Goal: Task Accomplishment & Management: Complete application form

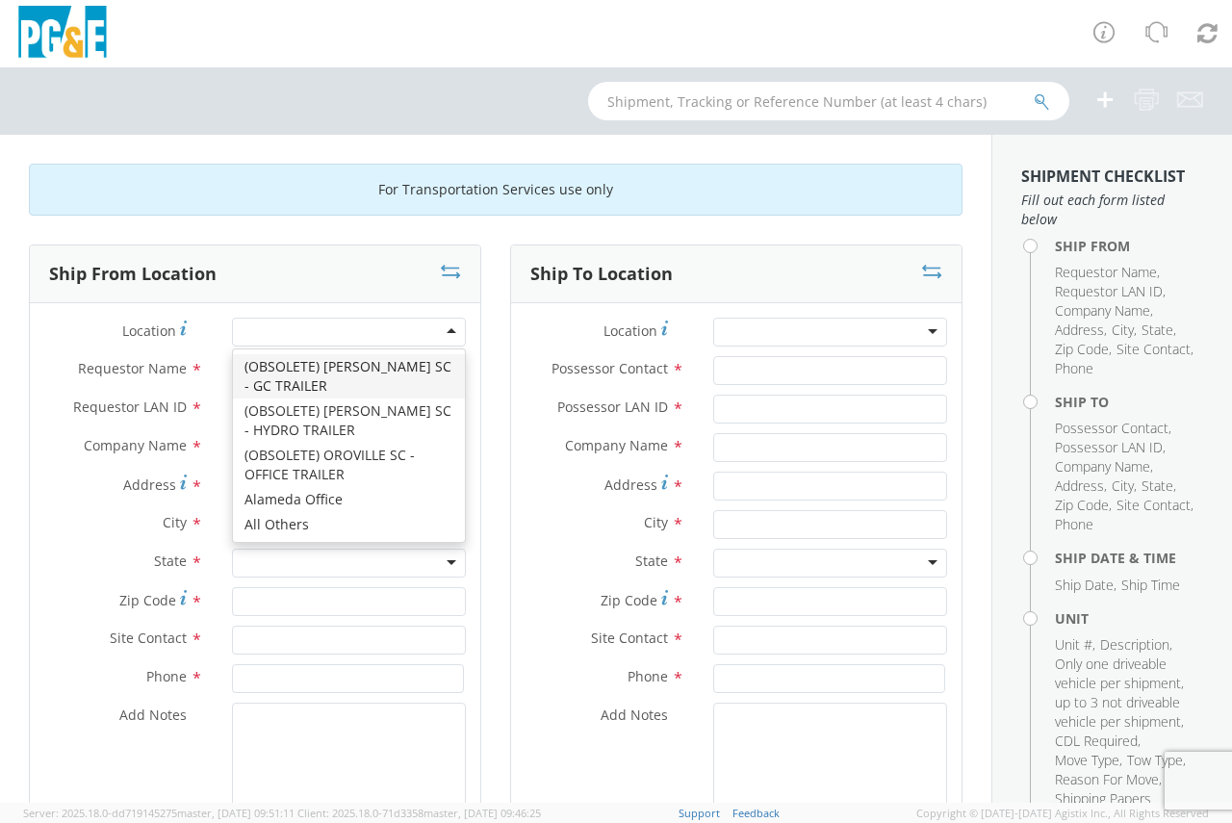
click at [275, 322] on div at bounding box center [349, 332] width 234 height 29
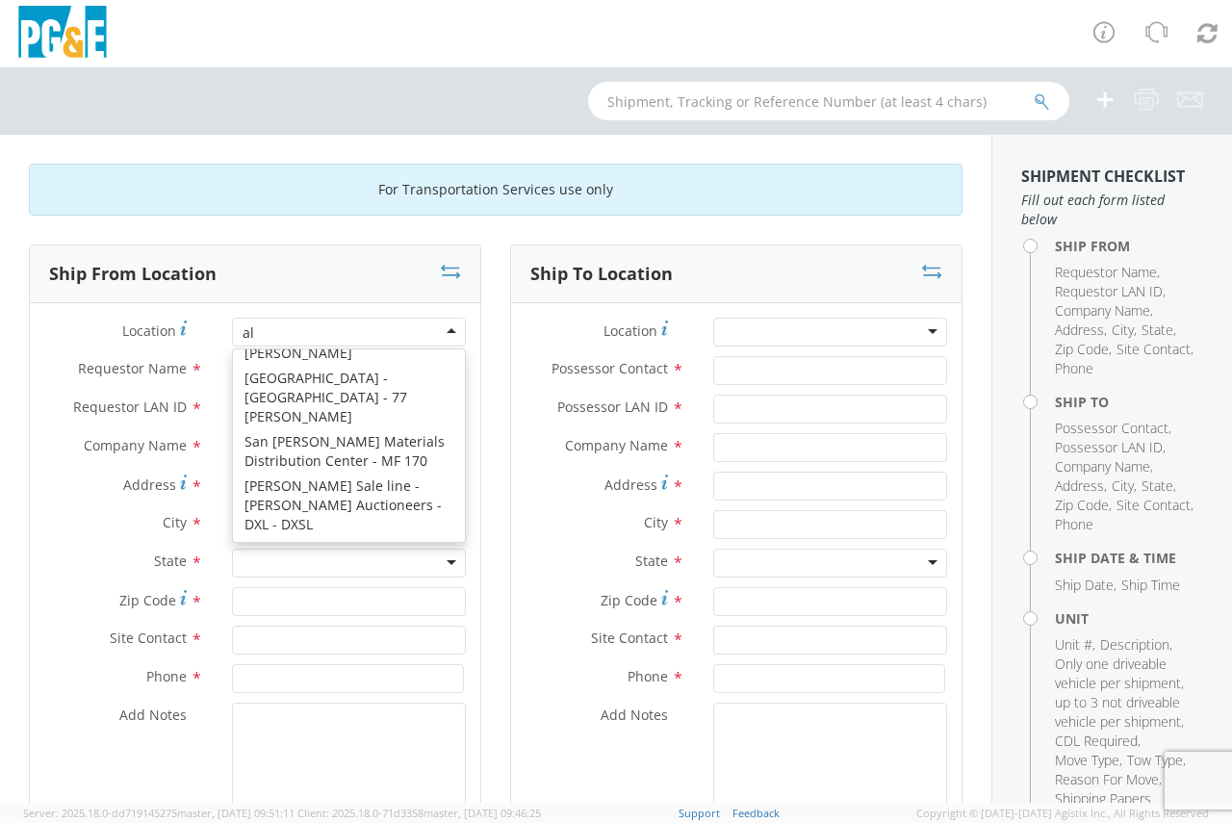
scroll to position [5, 0]
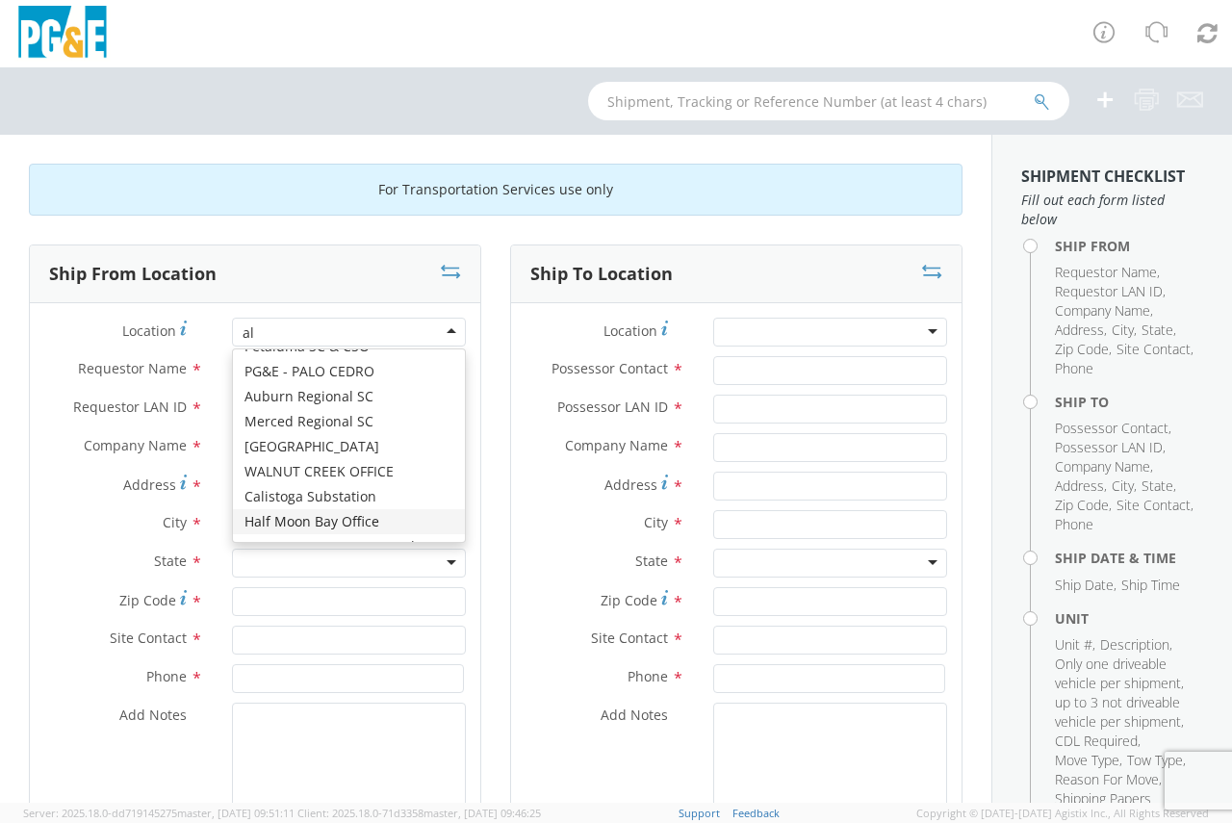
type input "a"
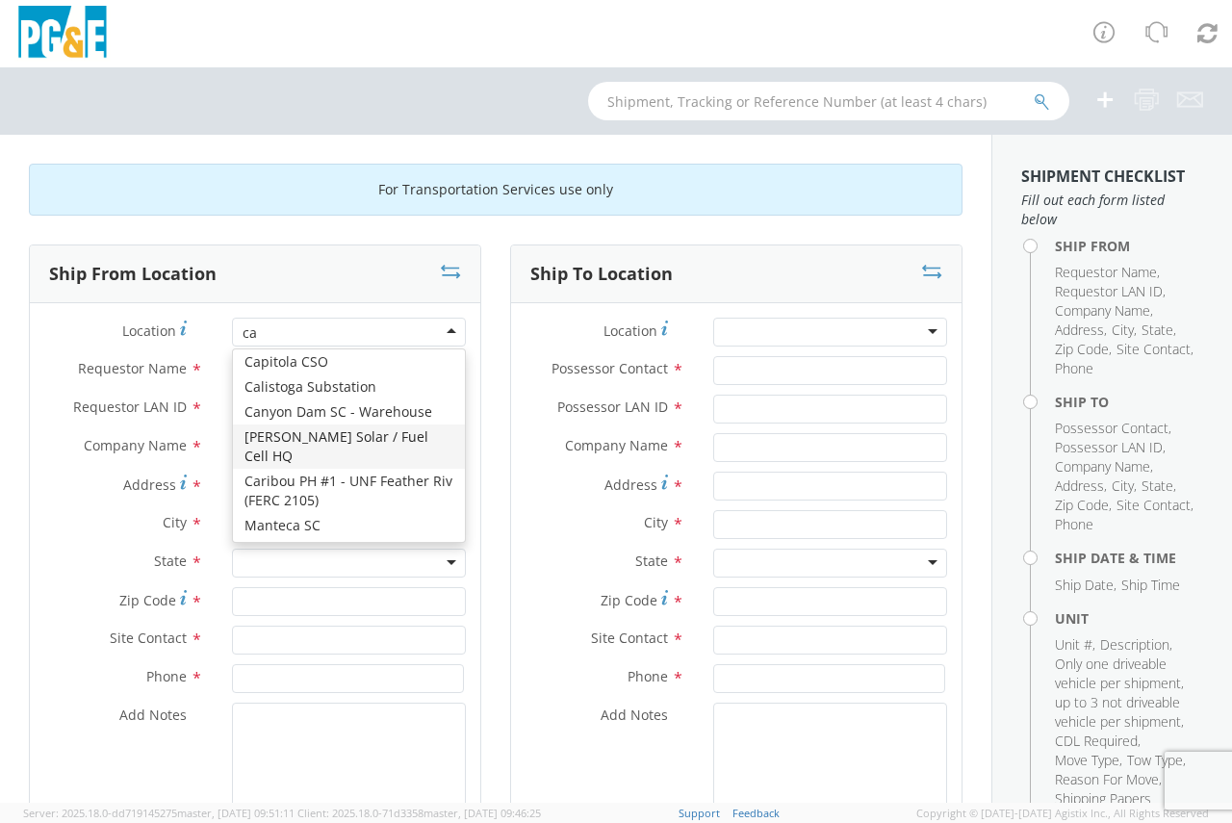
type input "can"
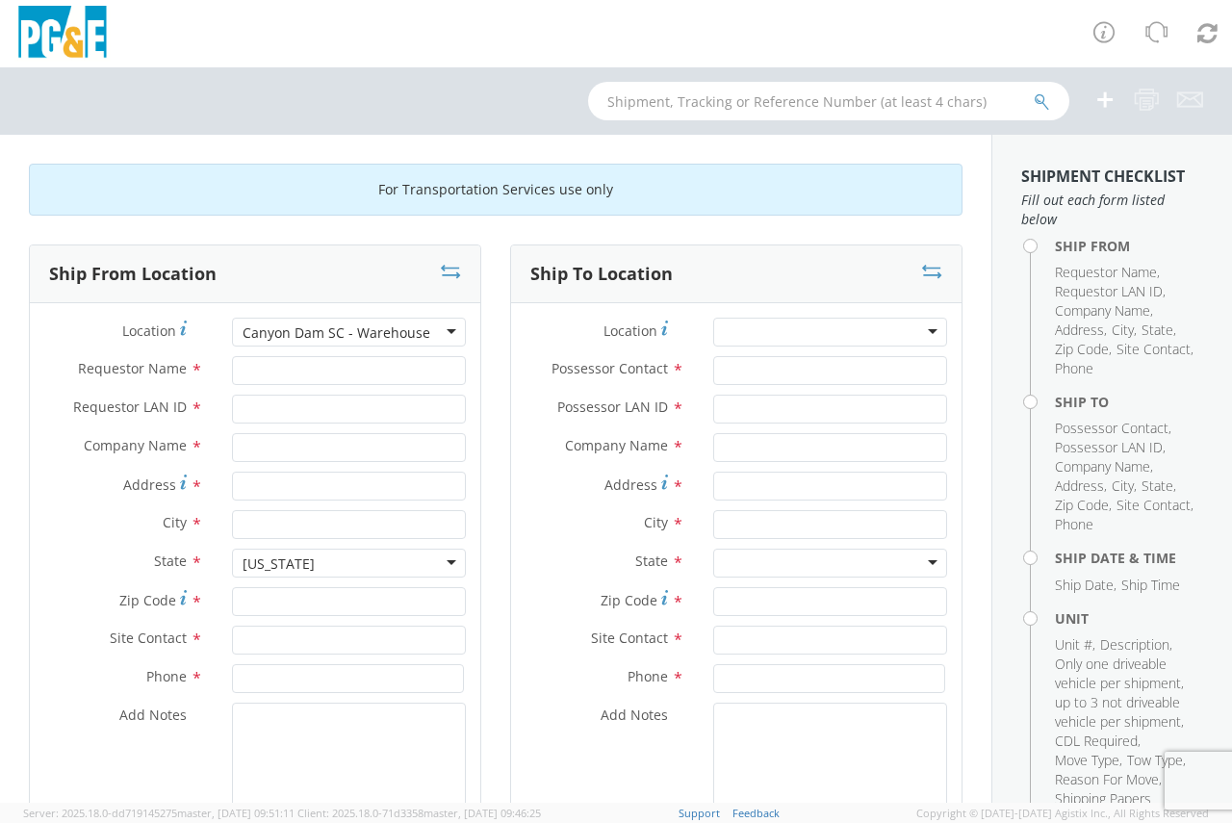
type input "PG&E"
type input "33733 HIGHWAY 89"
type input "CANYON DAM"
type input "95923"
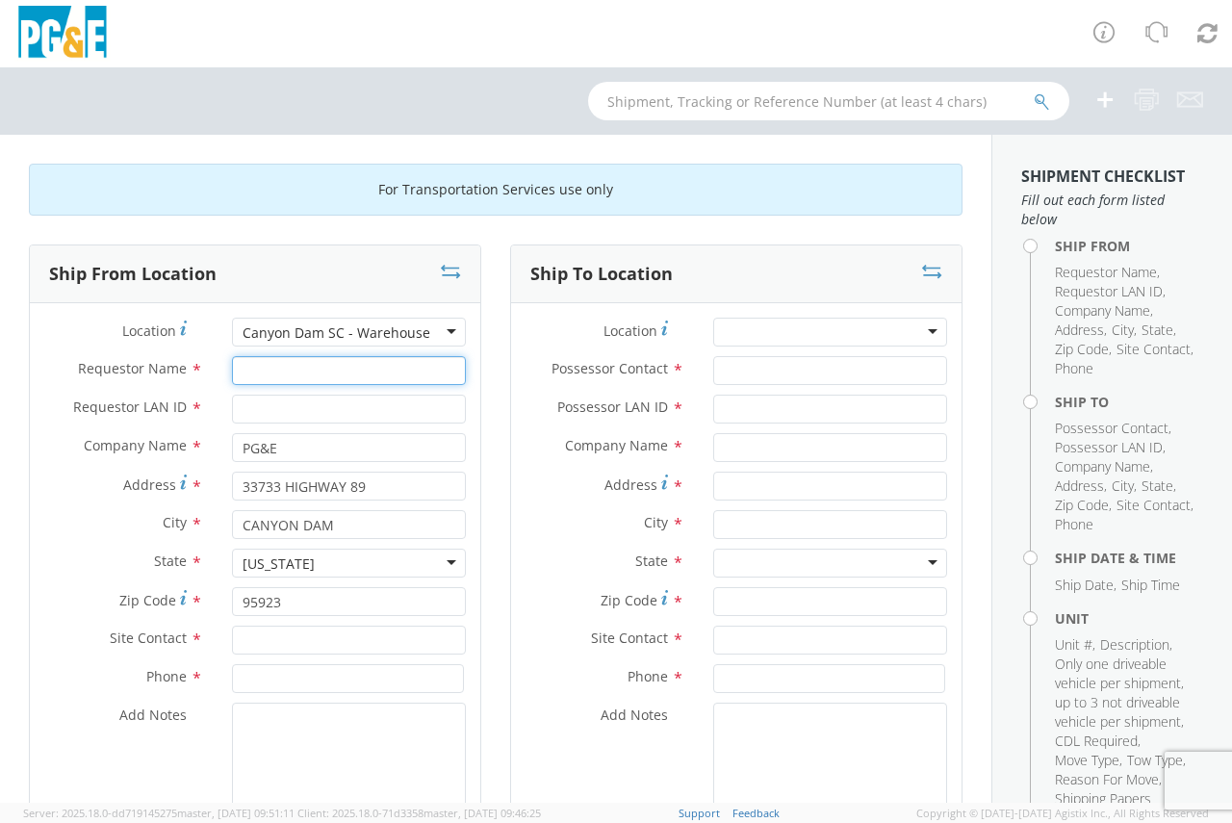
click at [320, 365] on input "Requestor Name *" at bounding box center [349, 370] width 234 height 29
type input "[PERSON_NAME]"
click at [290, 405] on input "Requestor LAN ID *" at bounding box center [349, 409] width 234 height 29
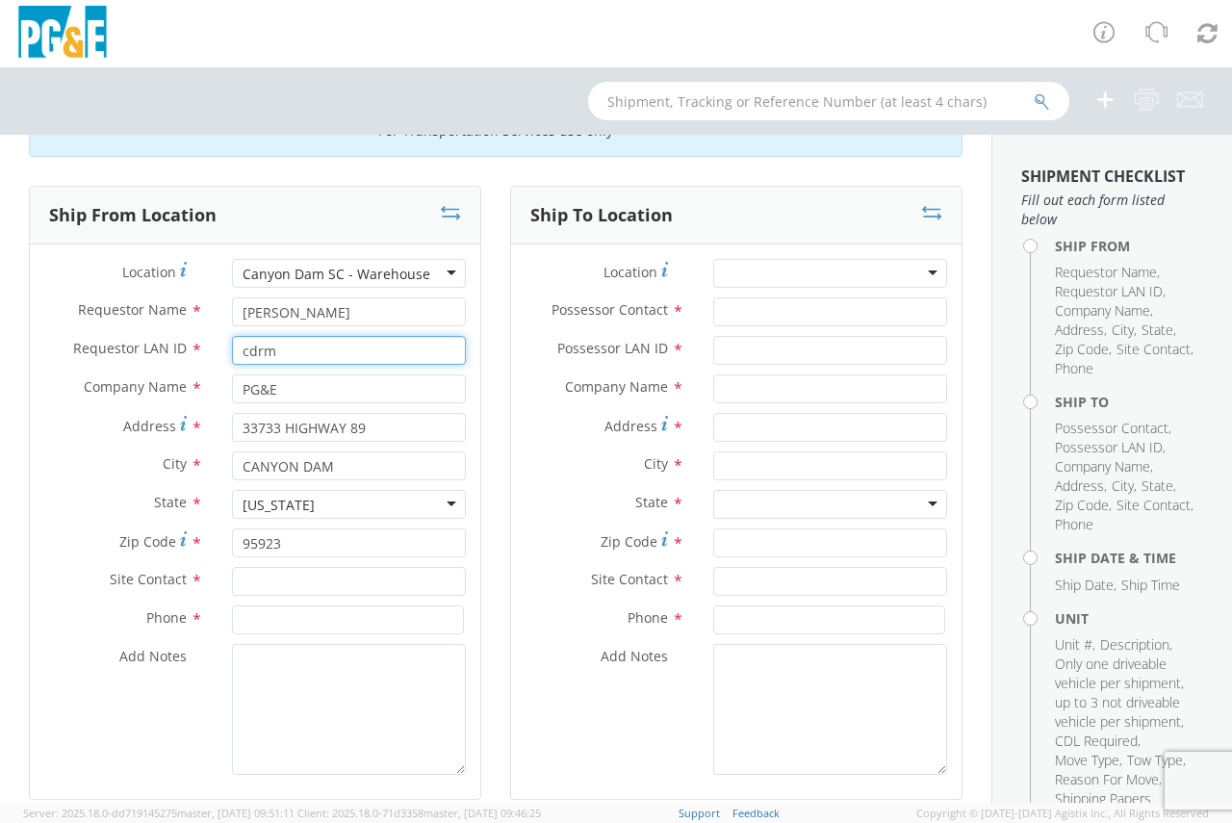
scroll to position [120, 0]
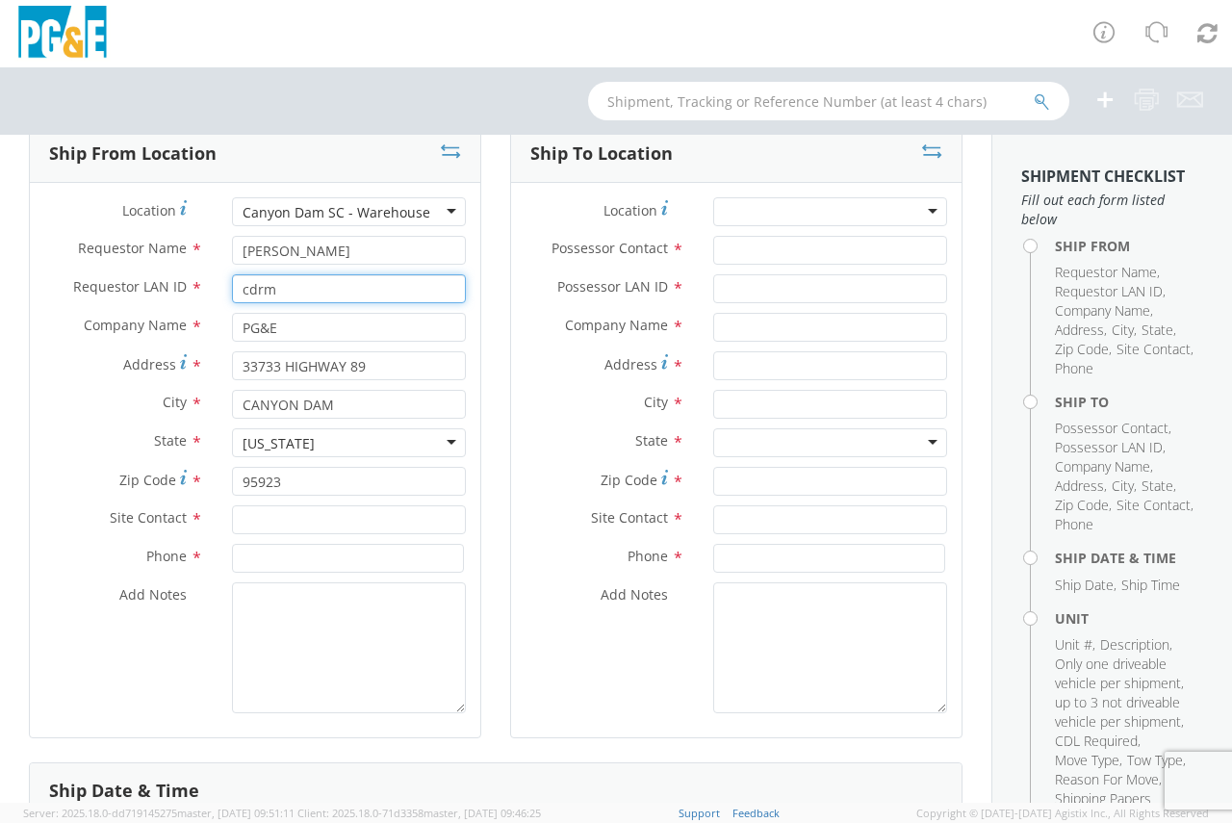
type input "cdrm"
click at [329, 519] on input "text" at bounding box center [349, 519] width 234 height 29
type input "[PERSON_NAME]"
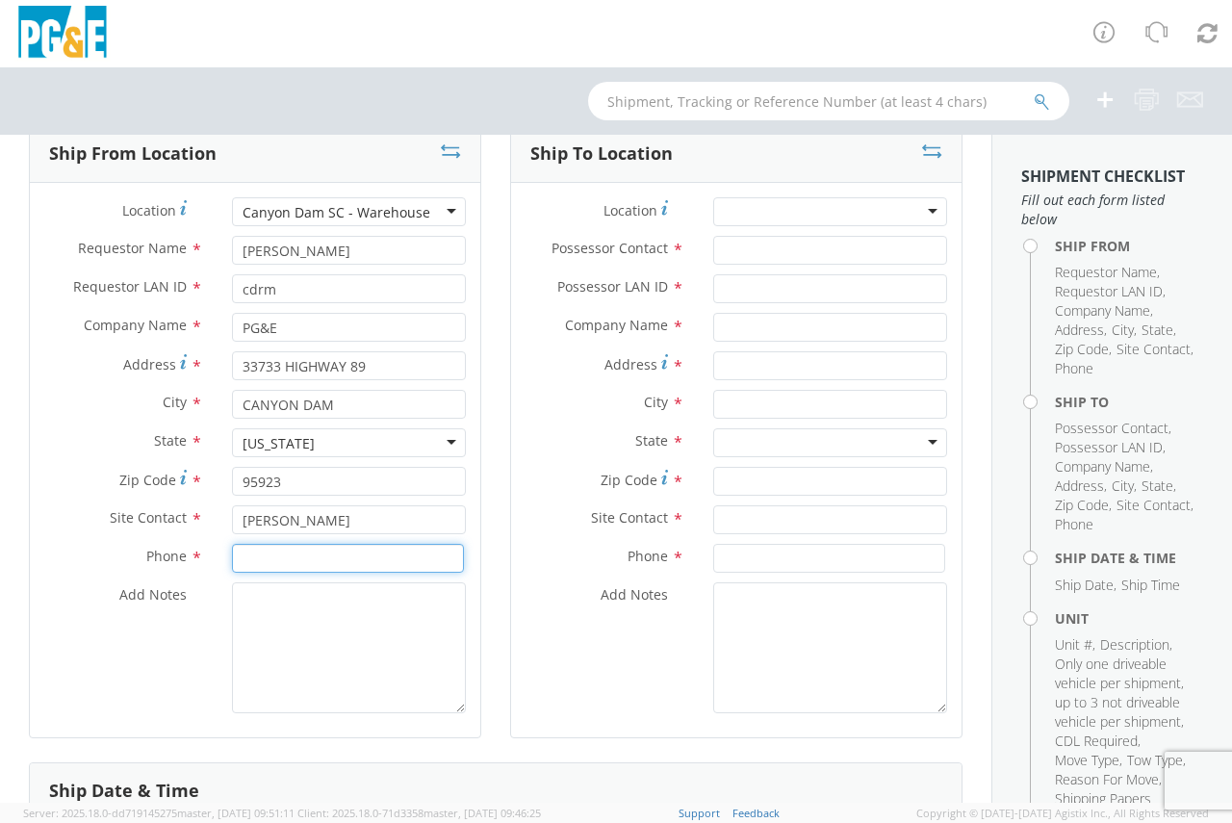
click at [295, 567] on input at bounding box center [348, 558] width 232 height 29
type input "[PHONE_NUMBER]"
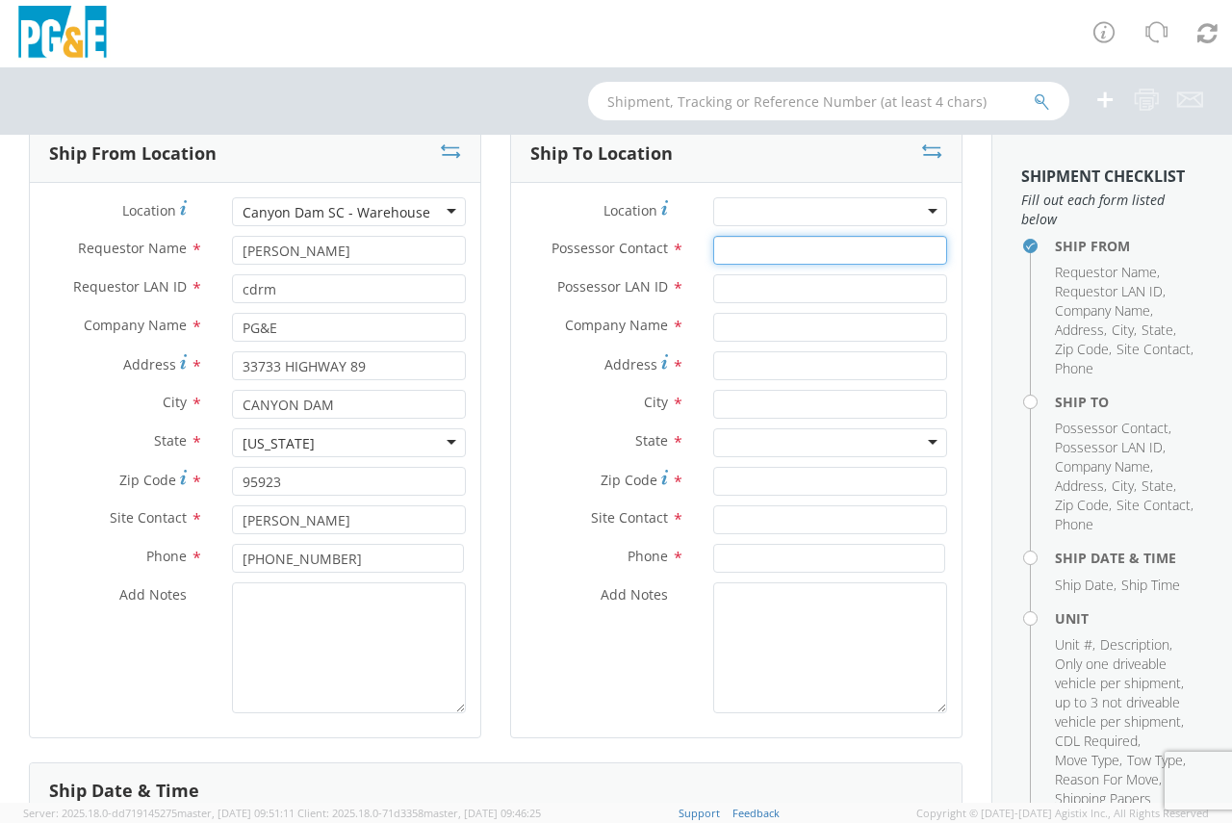
click at [745, 252] on input "Possessor Contact *" at bounding box center [830, 250] width 234 height 29
type input "[PERSON_NAME]"
click at [784, 285] on input "Possessor LAN ID *" at bounding box center [830, 288] width 234 height 29
type input "cdrm"
click at [759, 334] on input "text" at bounding box center [830, 327] width 234 height 29
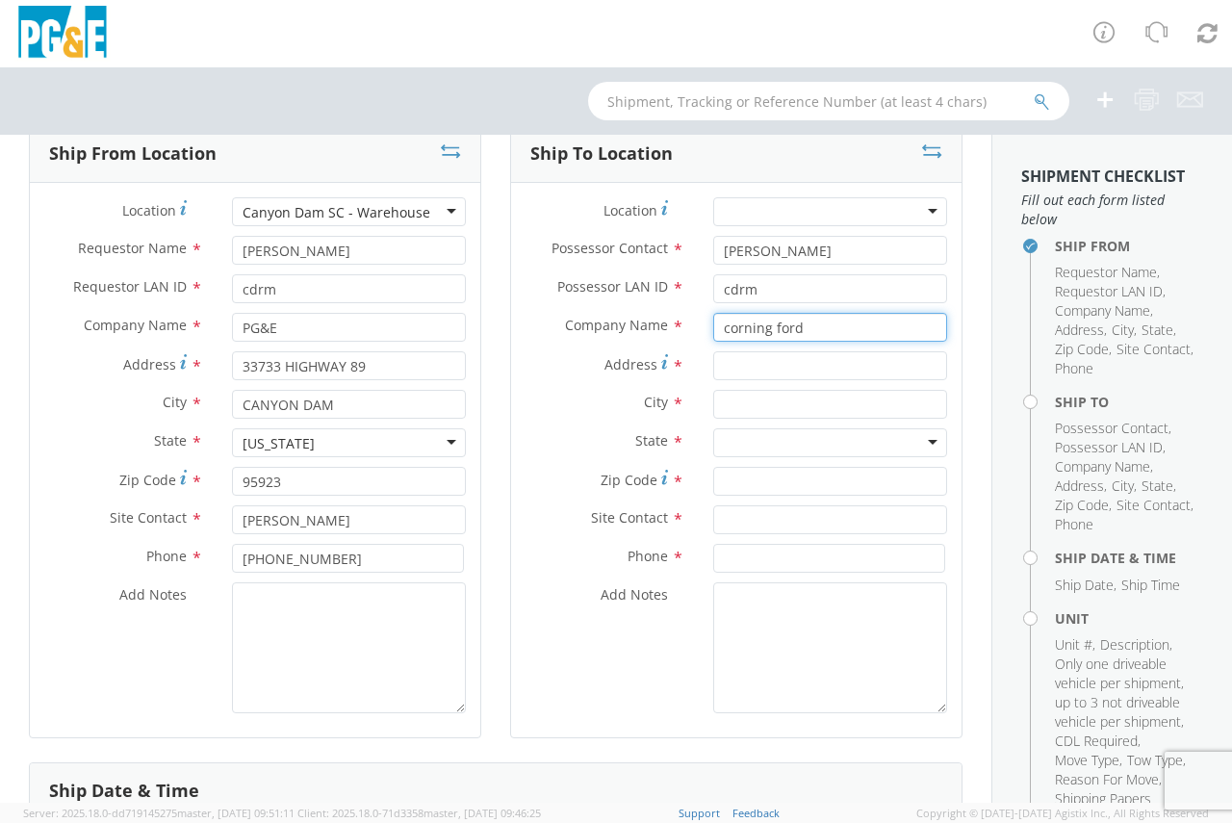
type input "corning ford"
click at [778, 374] on input "Address *" at bounding box center [830, 365] width 234 height 29
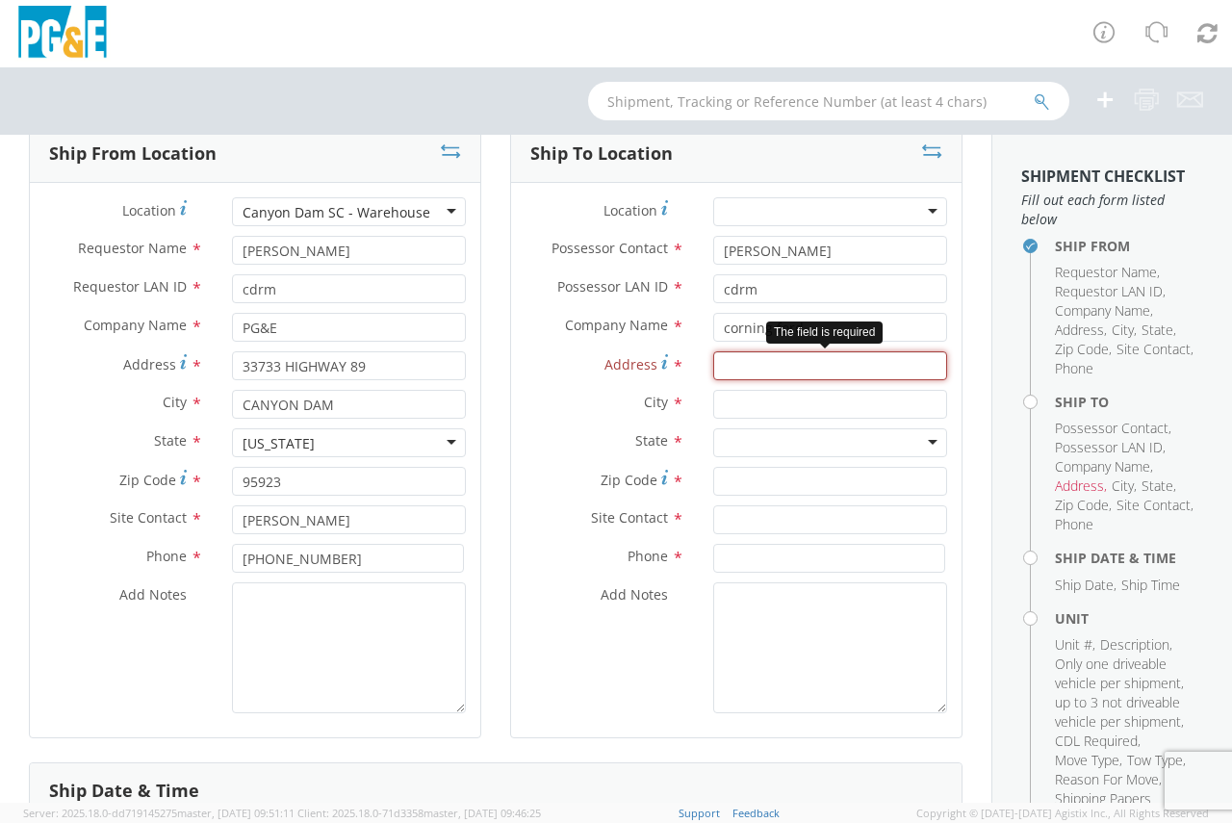
paste input "[STREET_ADDRESS]"
type input "[STREET_ADDRESS]"
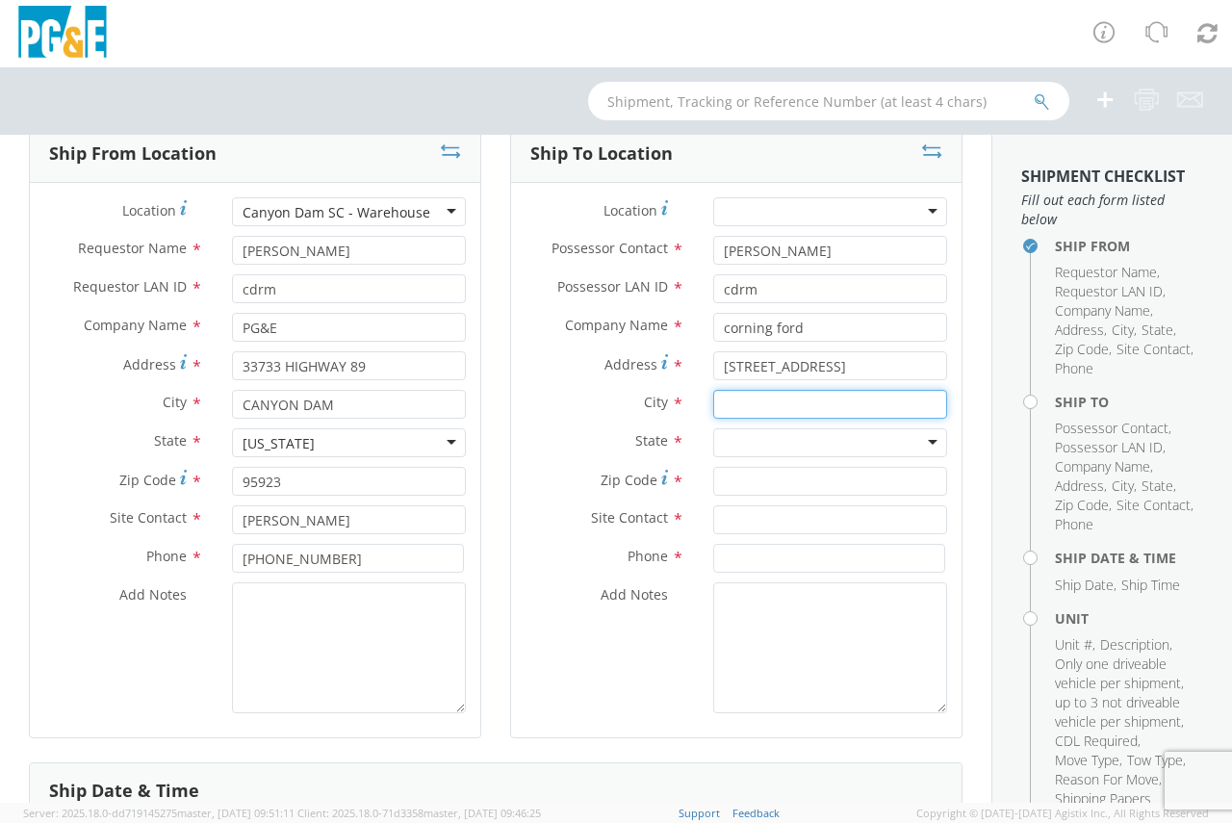
click at [782, 410] on input "text" at bounding box center [830, 404] width 234 height 29
type input "corning"
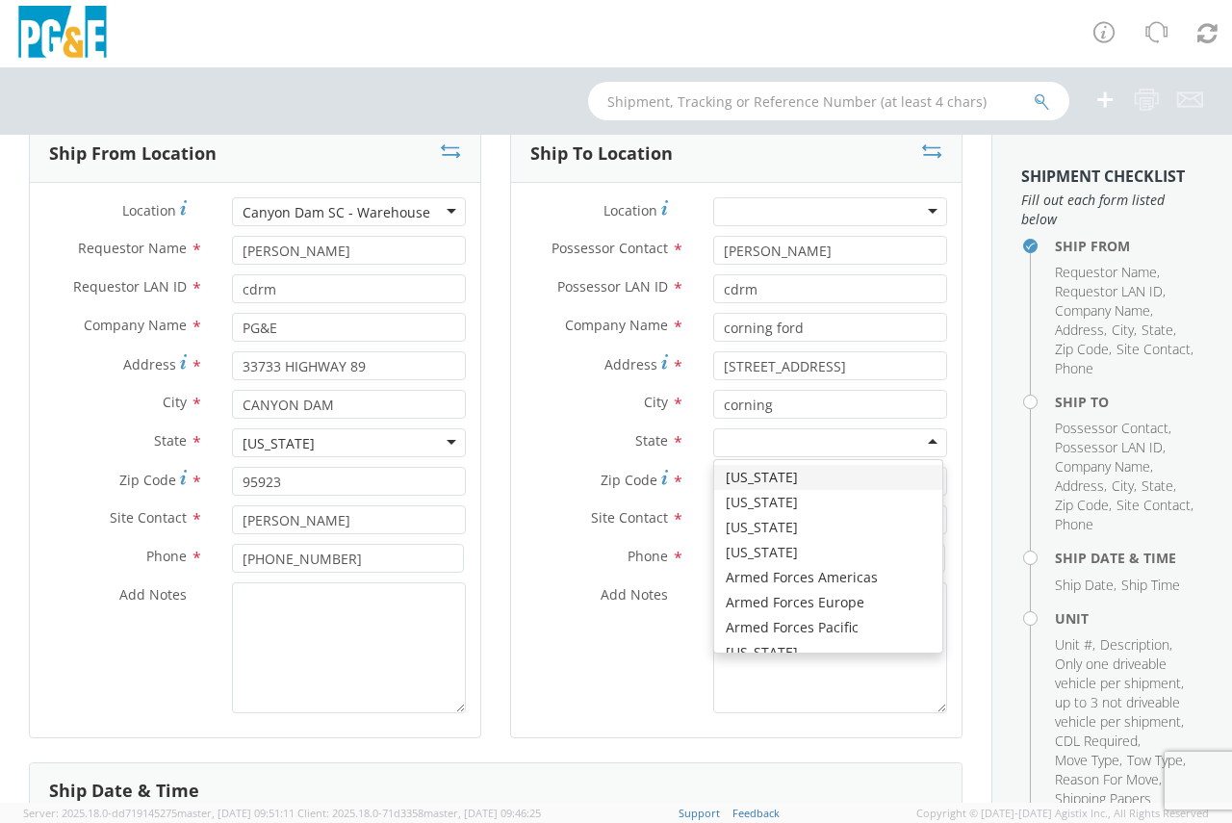
click at [775, 432] on div at bounding box center [830, 442] width 234 height 29
type input "c"
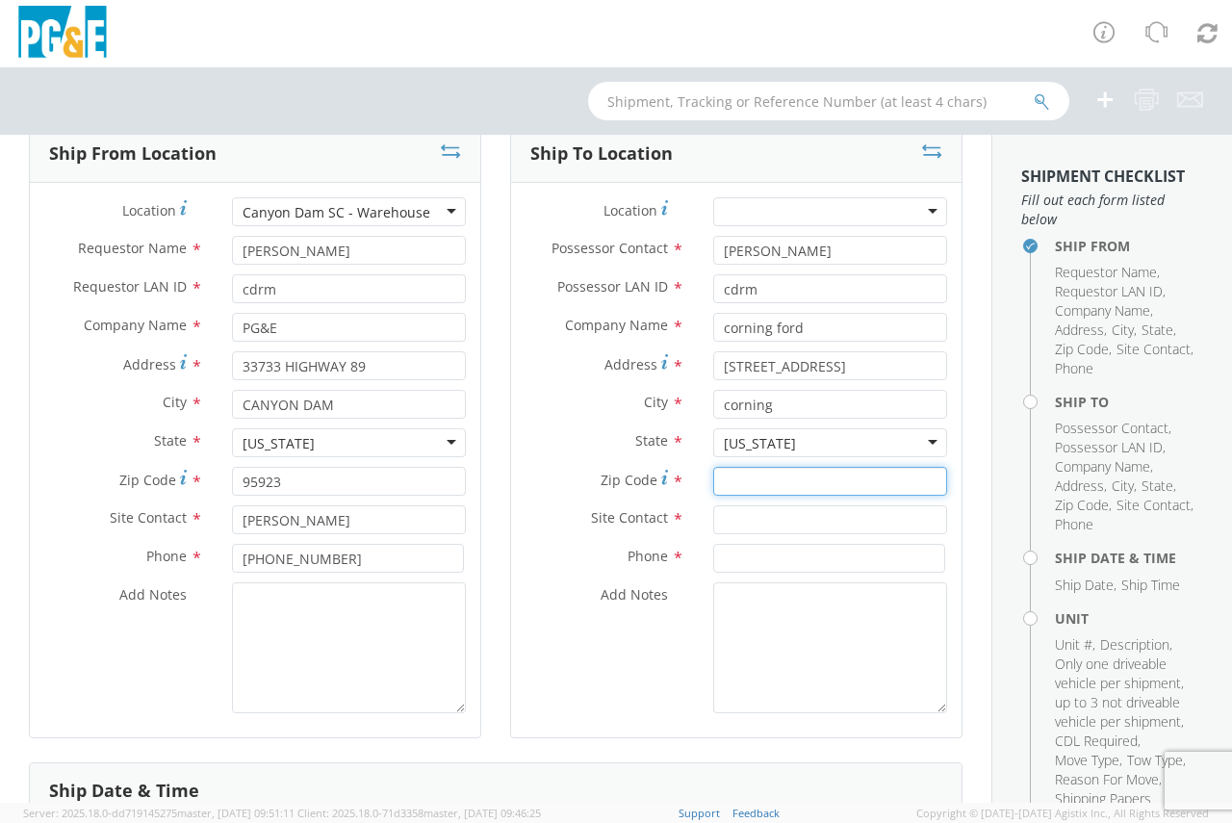
click at [775, 475] on input "Zip Code *" at bounding box center [830, 481] width 234 height 29
type input "96201"
drag, startPoint x: 799, startPoint y: 369, endPoint x: 946, endPoint y: 368, distance: 147.3
click at [943, 366] on div "[STREET_ADDRESS]" at bounding box center [830, 365] width 263 height 29
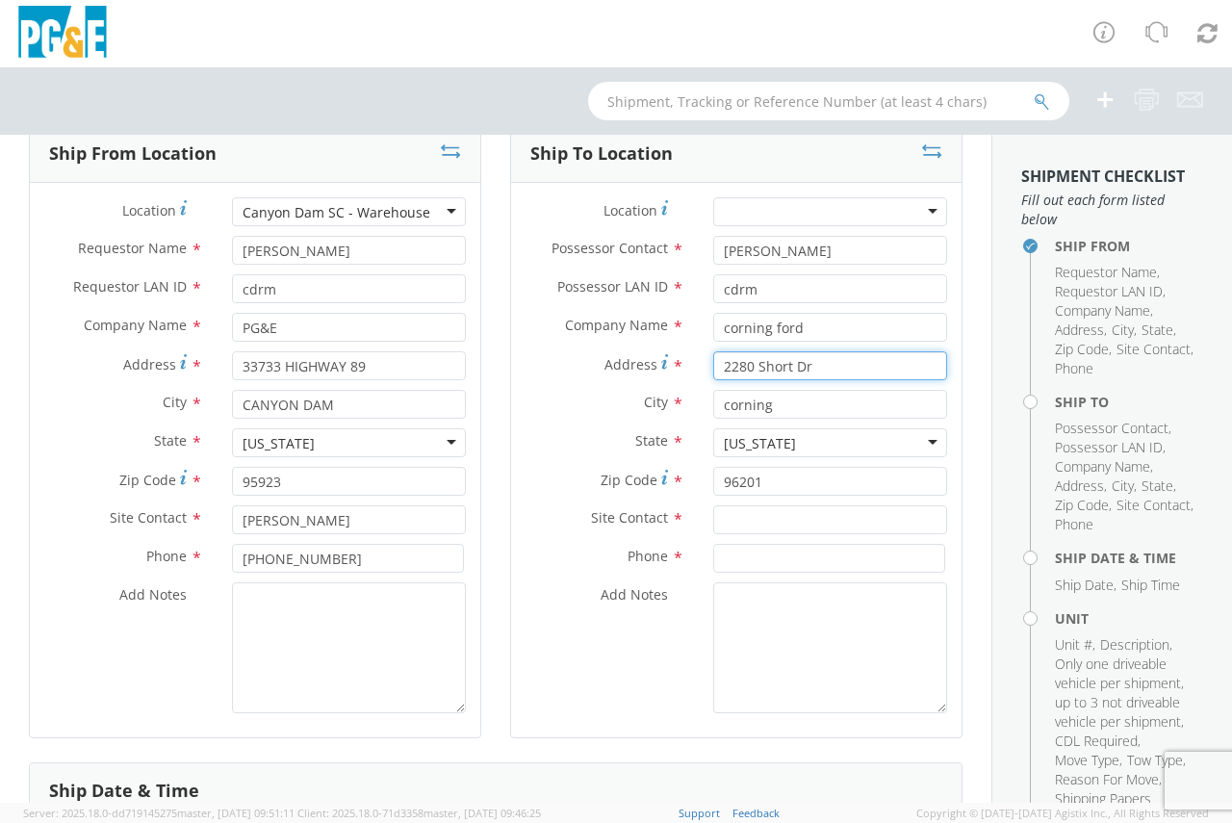
scroll to position [0, 0]
type input "2280 Short Dr"
click at [756, 515] on input "text" at bounding box center [830, 519] width 234 height 29
type input "service dept"
click at [781, 561] on input at bounding box center [829, 558] width 232 height 29
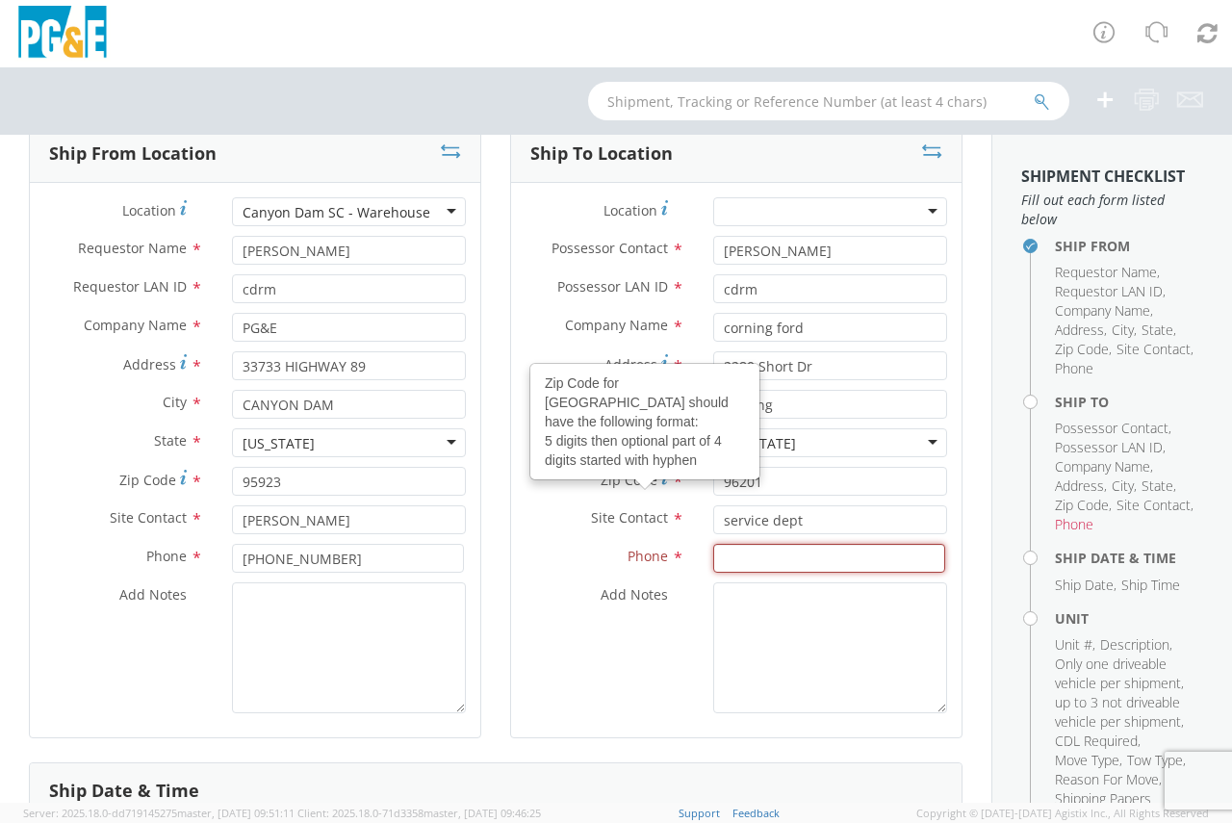
click at [729, 555] on input at bounding box center [829, 558] width 232 height 29
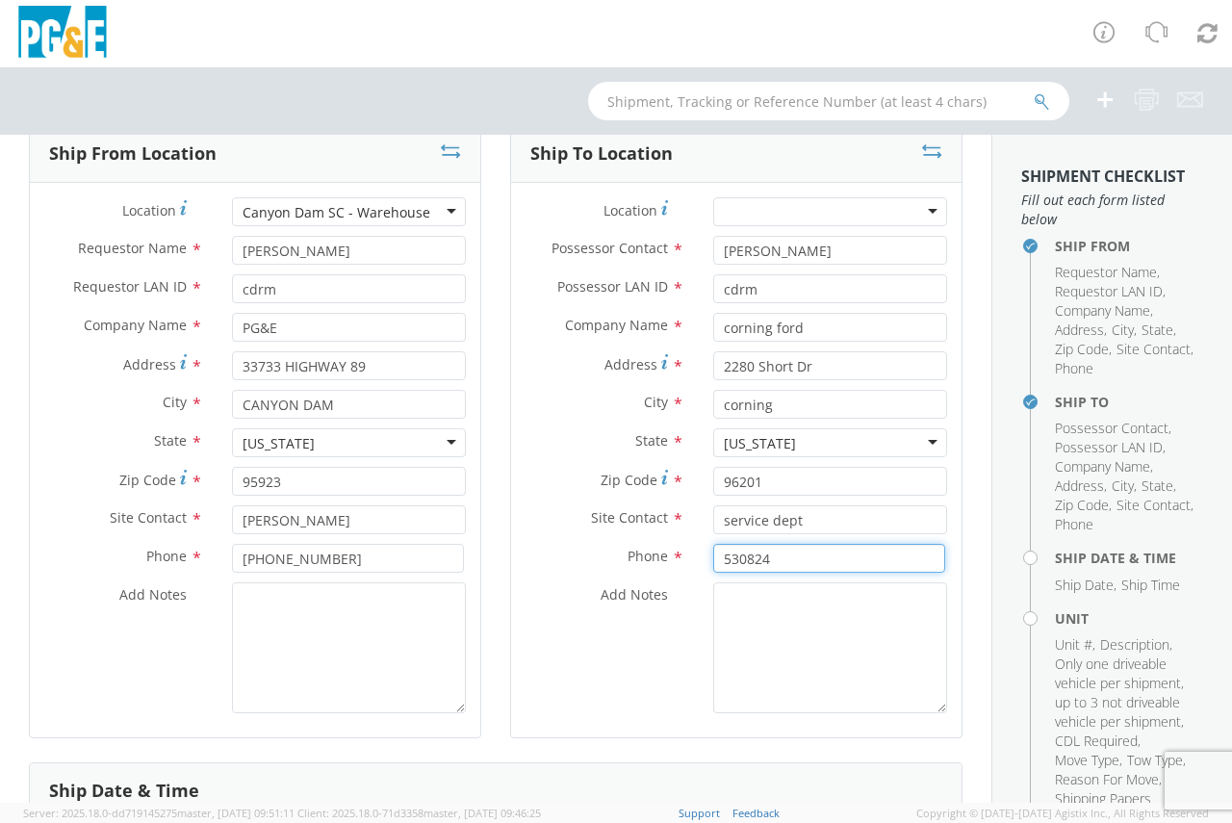
click at [780, 567] on input "530824" at bounding box center [829, 558] width 232 height 29
type input "5308245434"
click at [653, 652] on div "Add Notes *" at bounding box center [736, 647] width 450 height 131
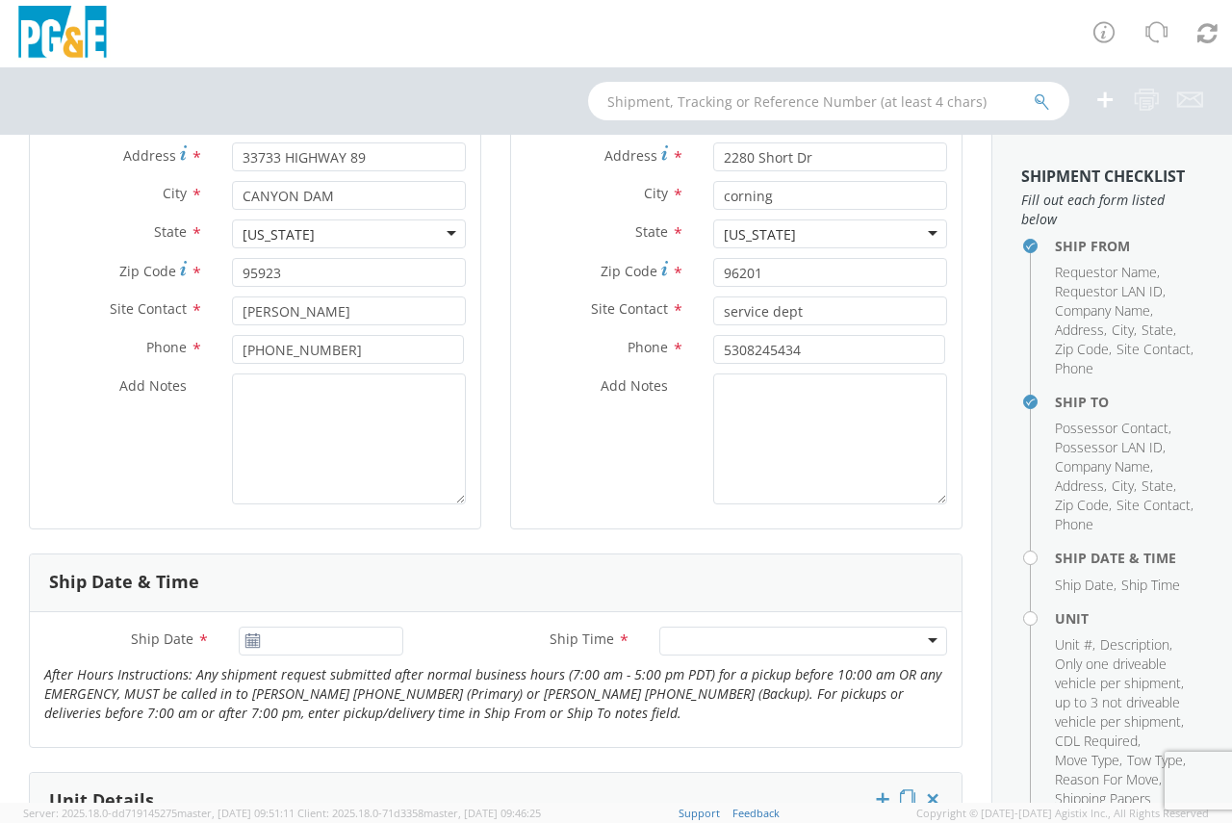
scroll to position [385, 0]
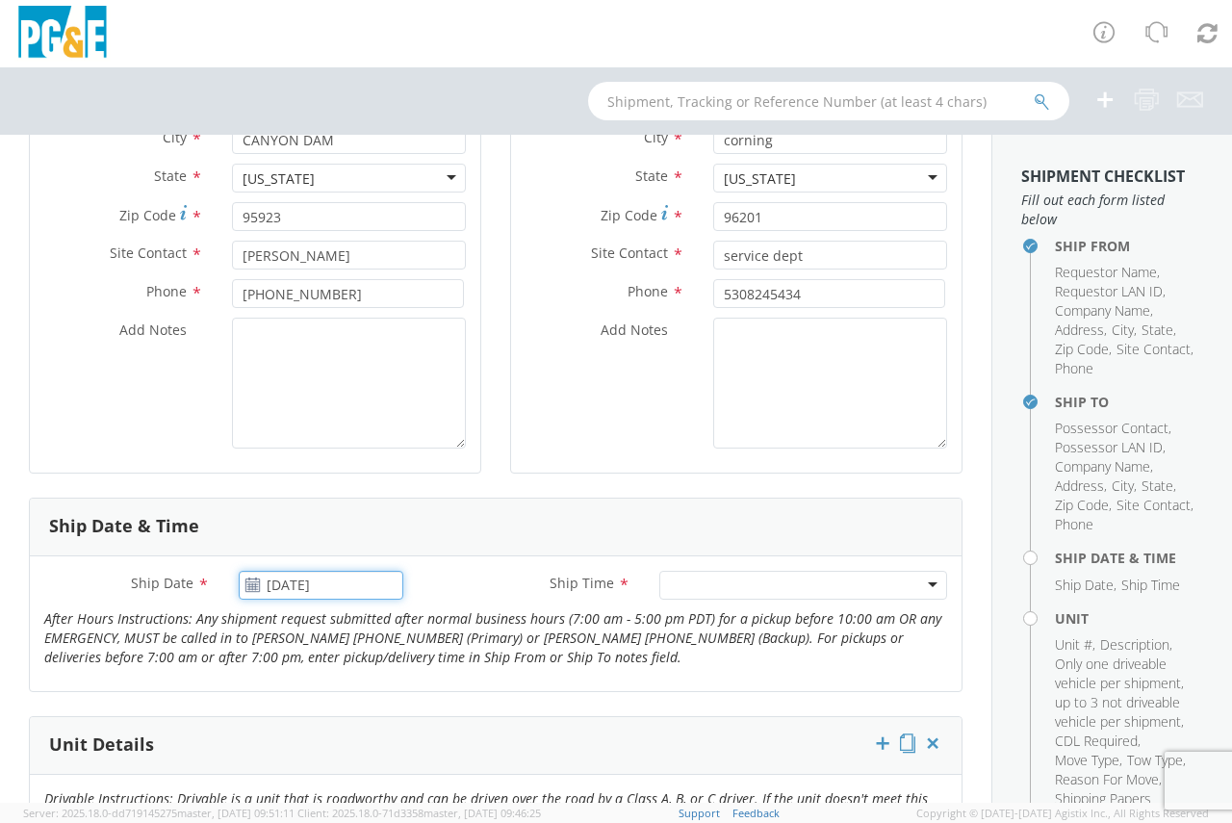
click at [296, 576] on input "[DATE]" at bounding box center [322, 585] width 166 height 29
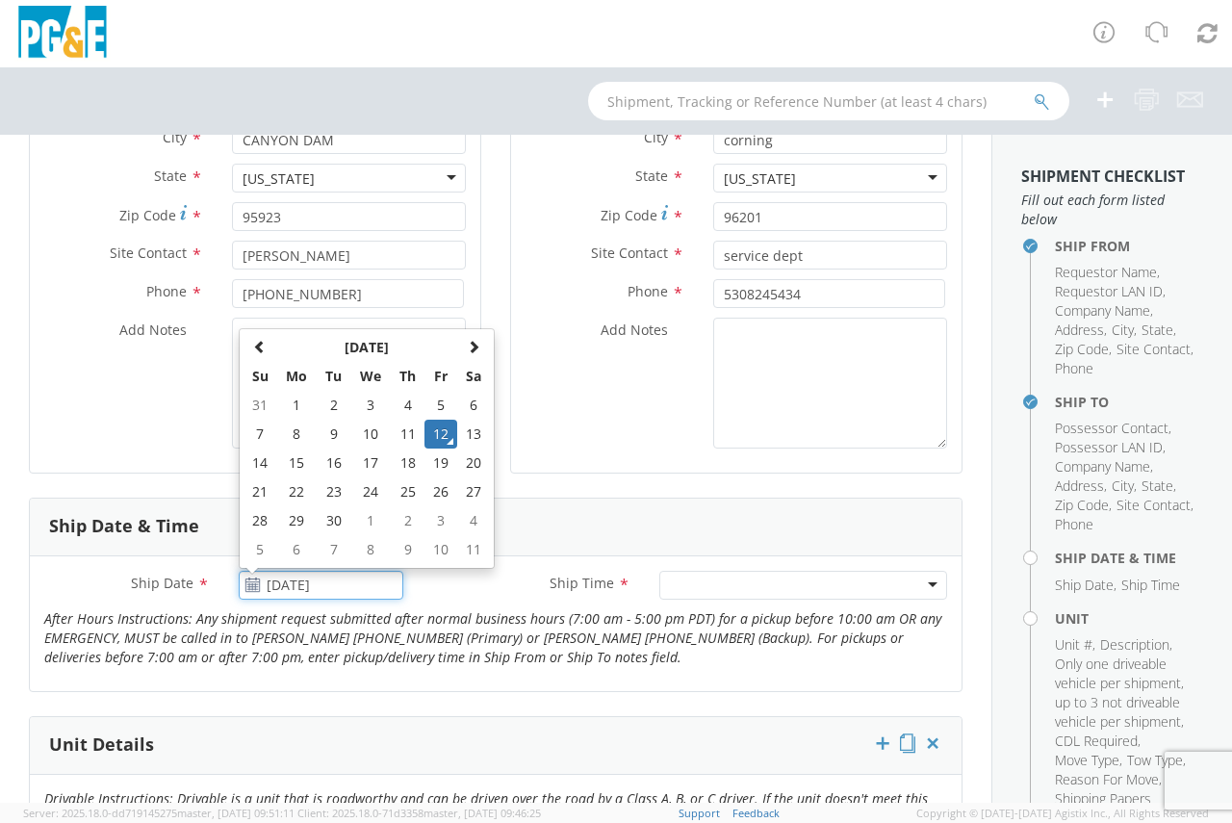
click at [317, 464] on td "16" at bounding box center [334, 462] width 34 height 29
type input "[DATE]"
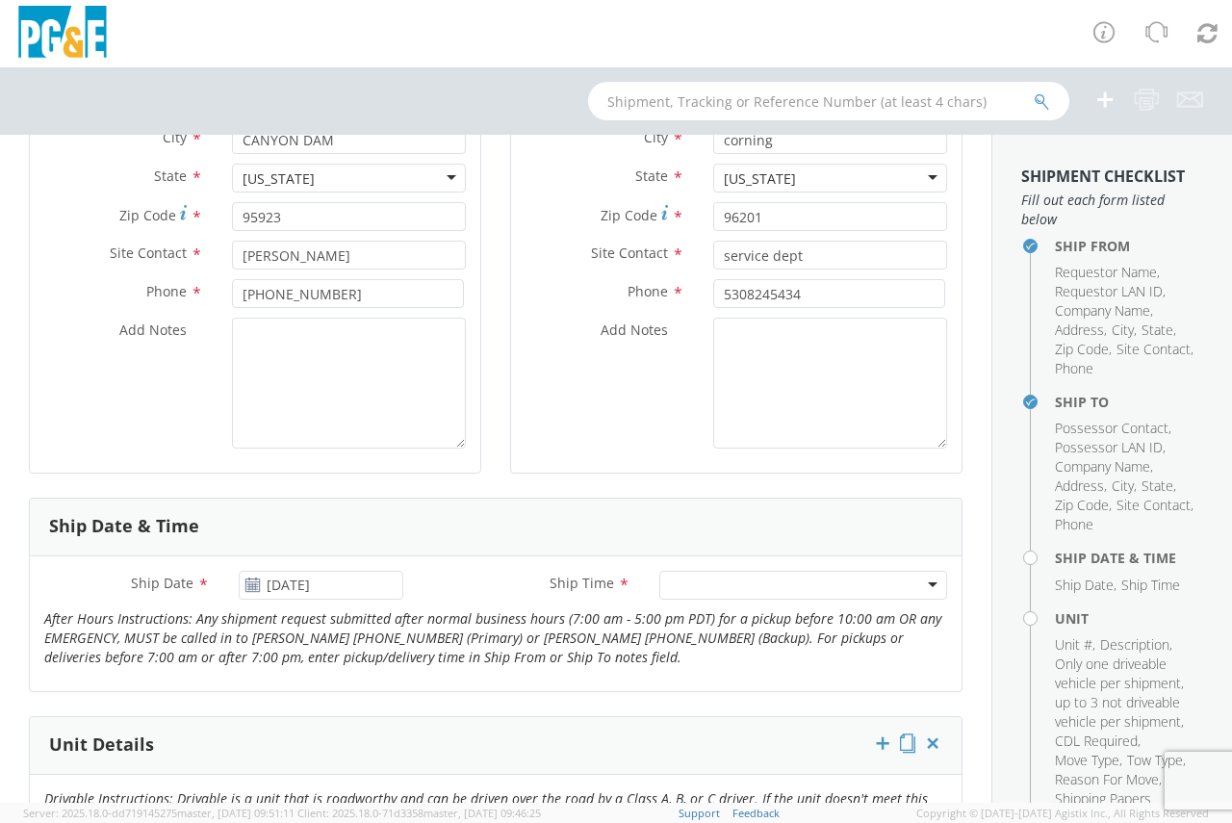
click at [673, 585] on div at bounding box center [803, 585] width 288 height 29
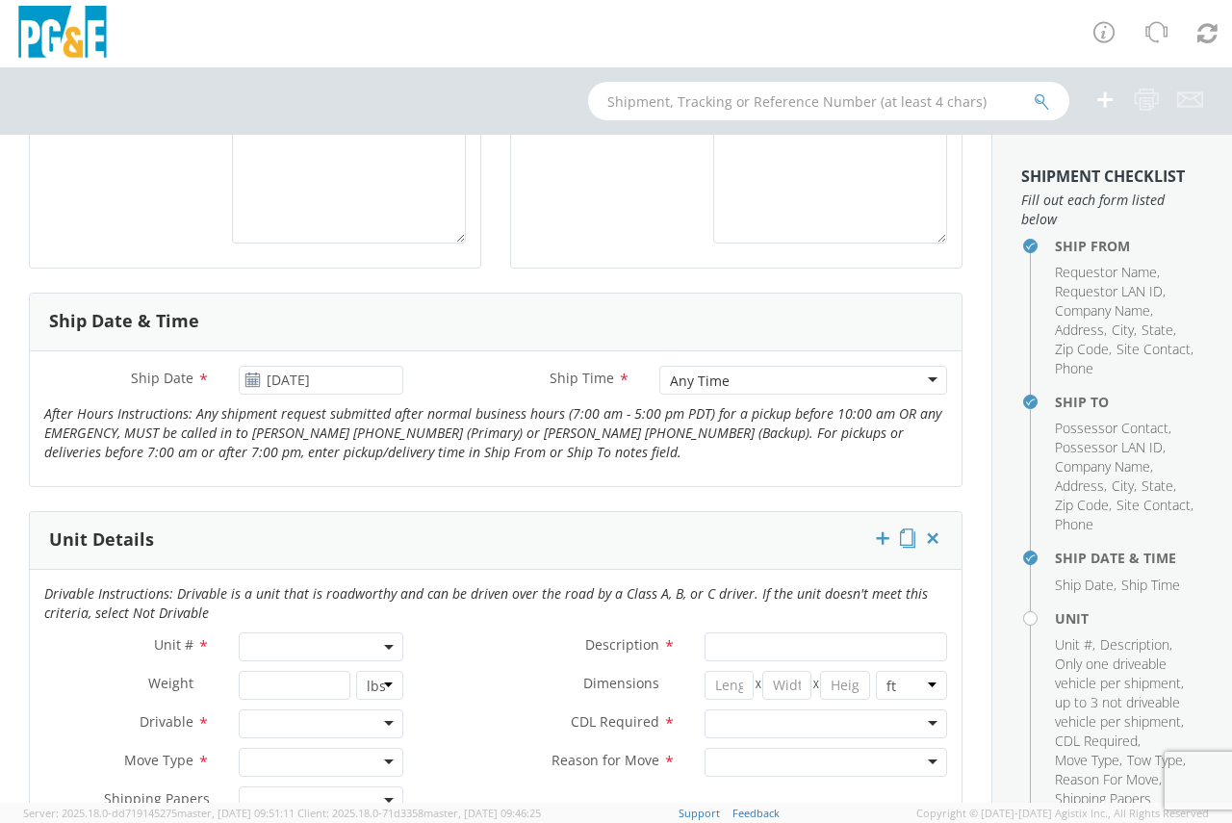
scroll to position [626, 0]
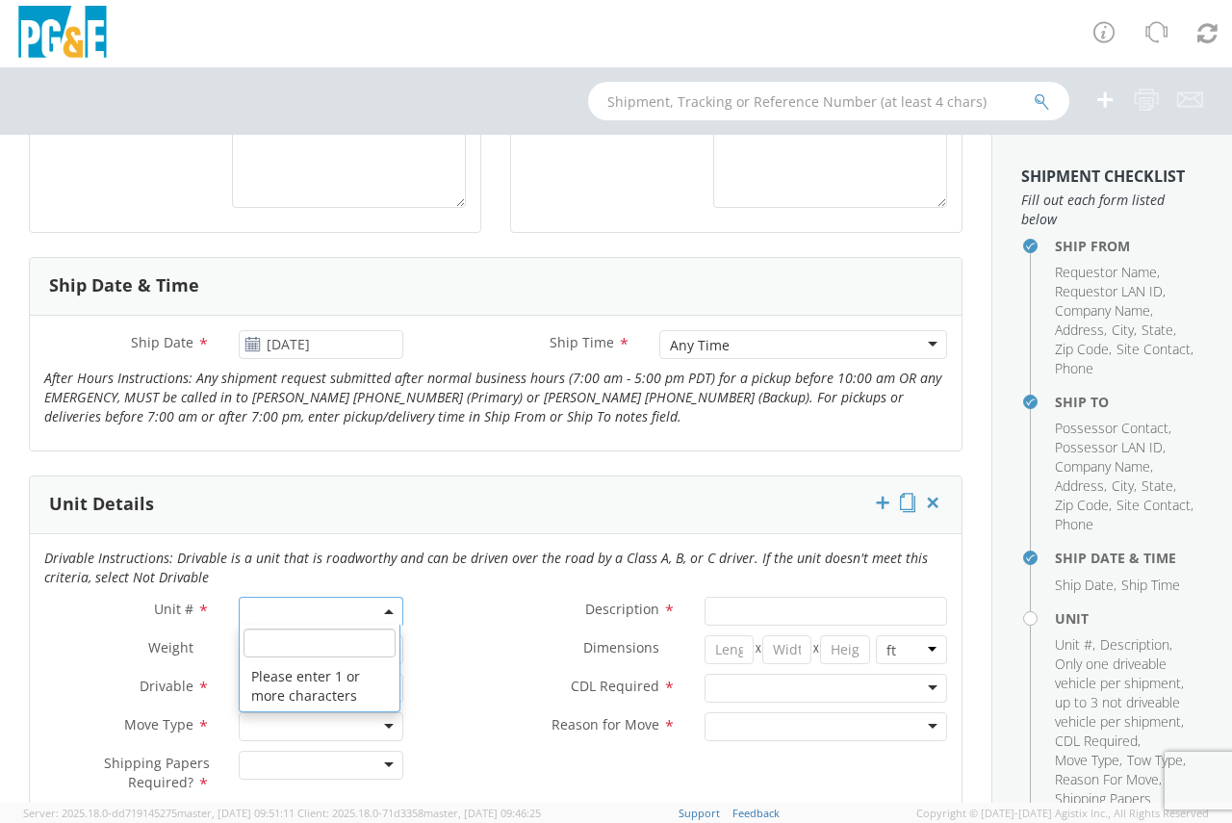
click at [315, 617] on span at bounding box center [322, 611] width 166 height 29
click at [317, 637] on input "search" at bounding box center [319, 642] width 153 height 29
click at [317, 637] on input "b31258" at bounding box center [319, 642] width 153 height 29
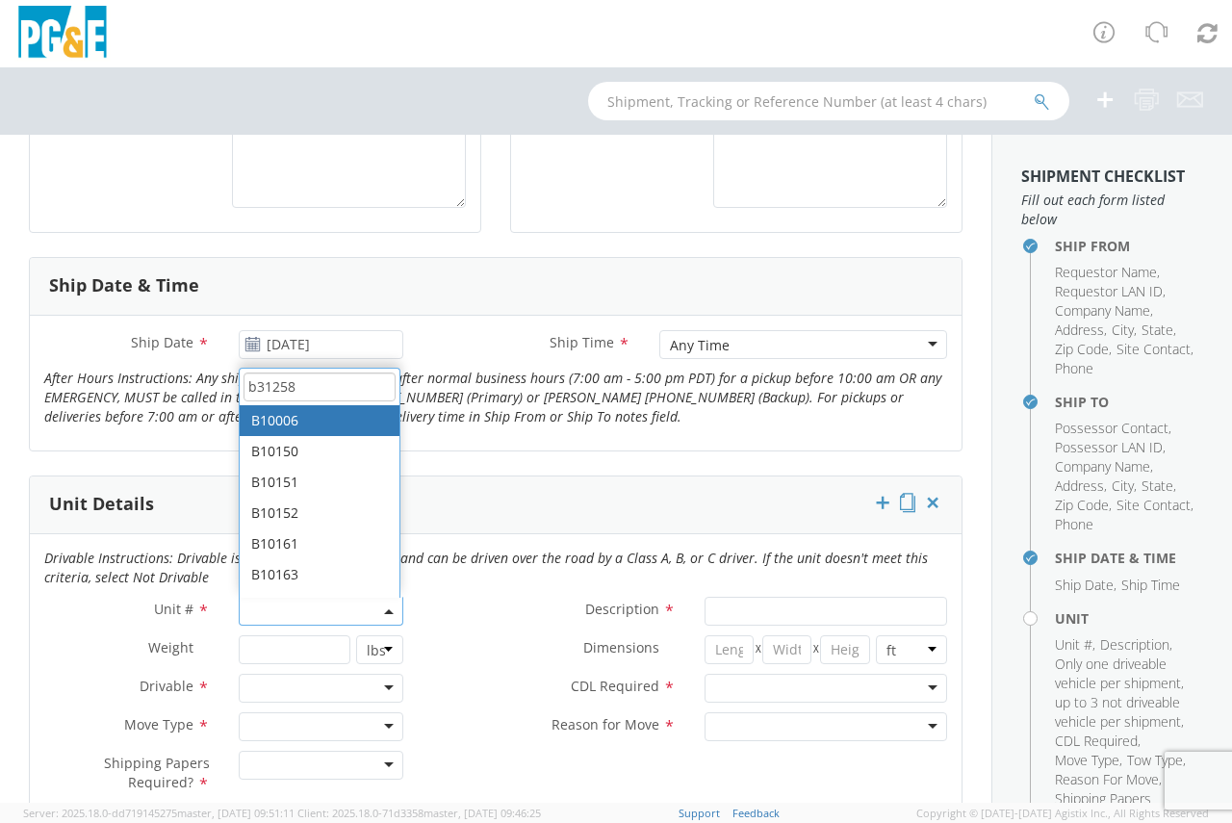
type input "b31258"
click at [332, 675] on div at bounding box center [322, 688] width 166 height 29
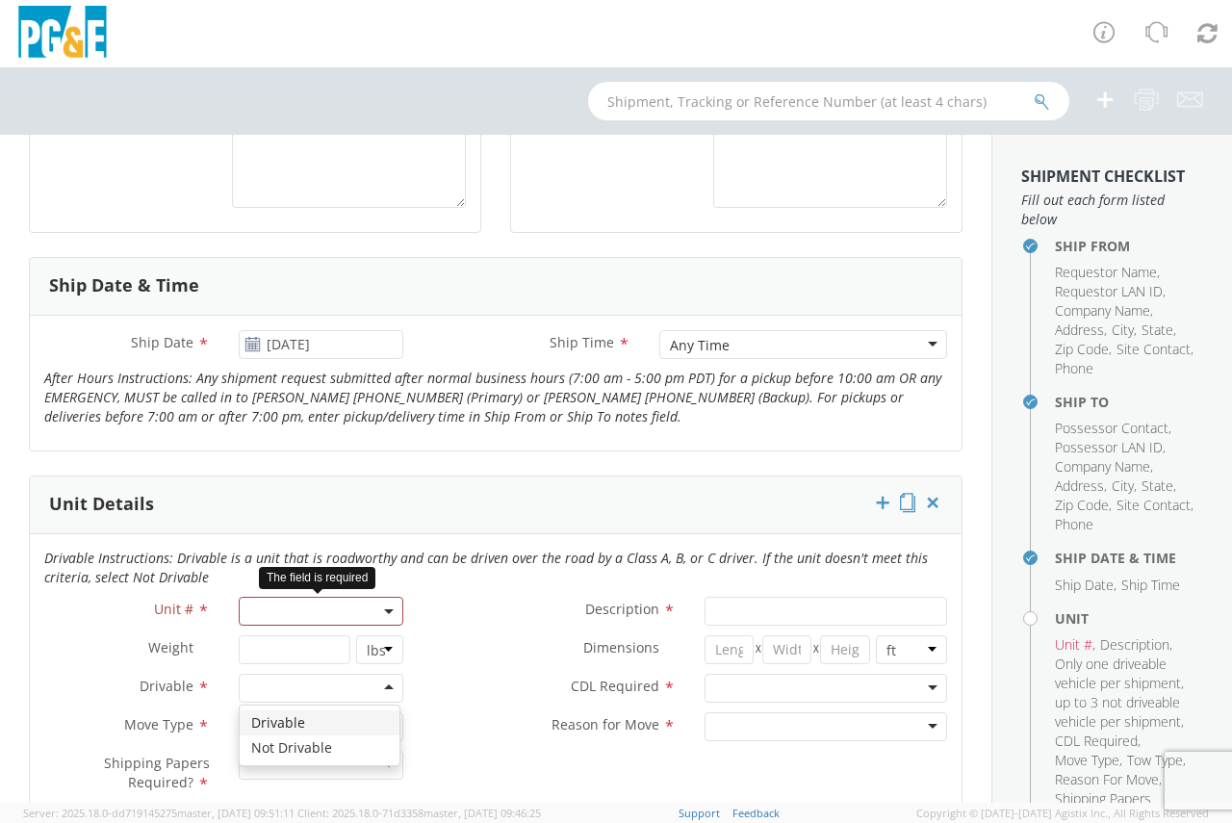
click at [327, 605] on span at bounding box center [322, 611] width 166 height 29
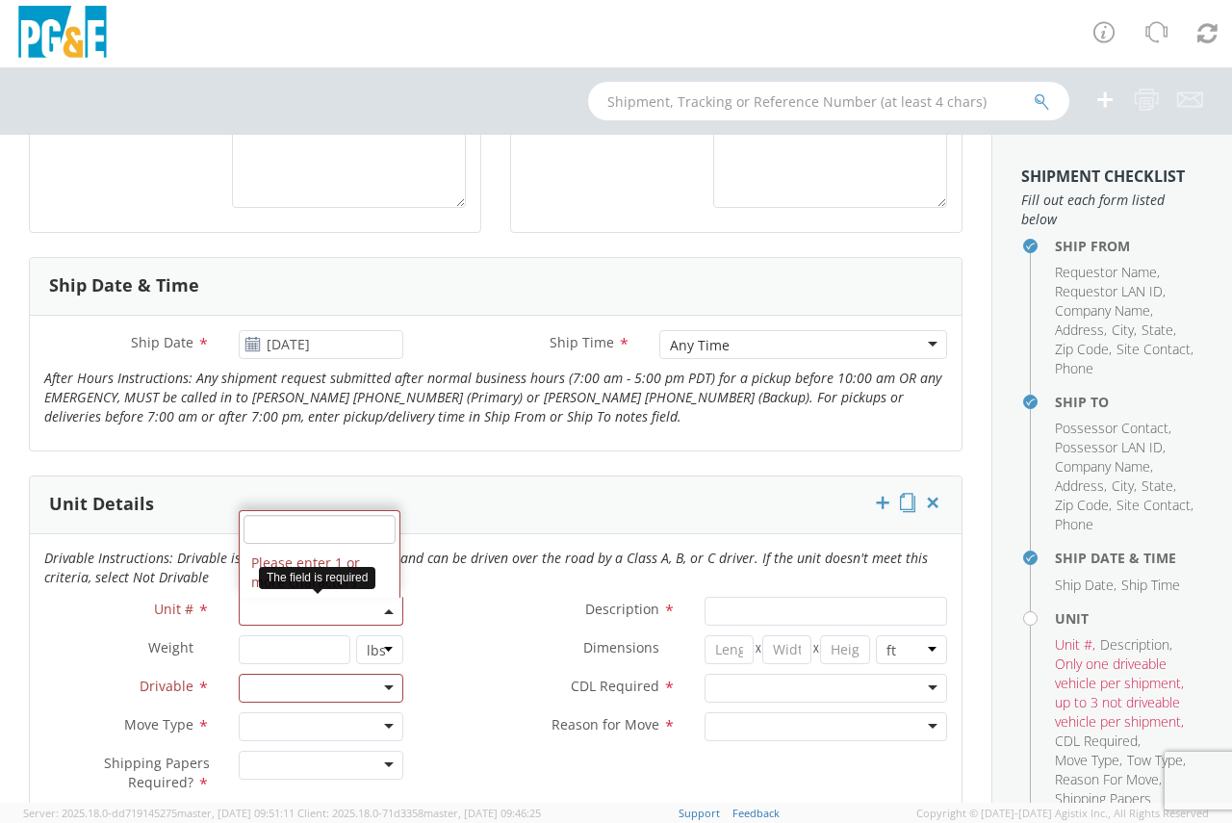
click at [299, 527] on input "search" at bounding box center [319, 529] width 153 height 29
type input "b31258"
select select "B31258"
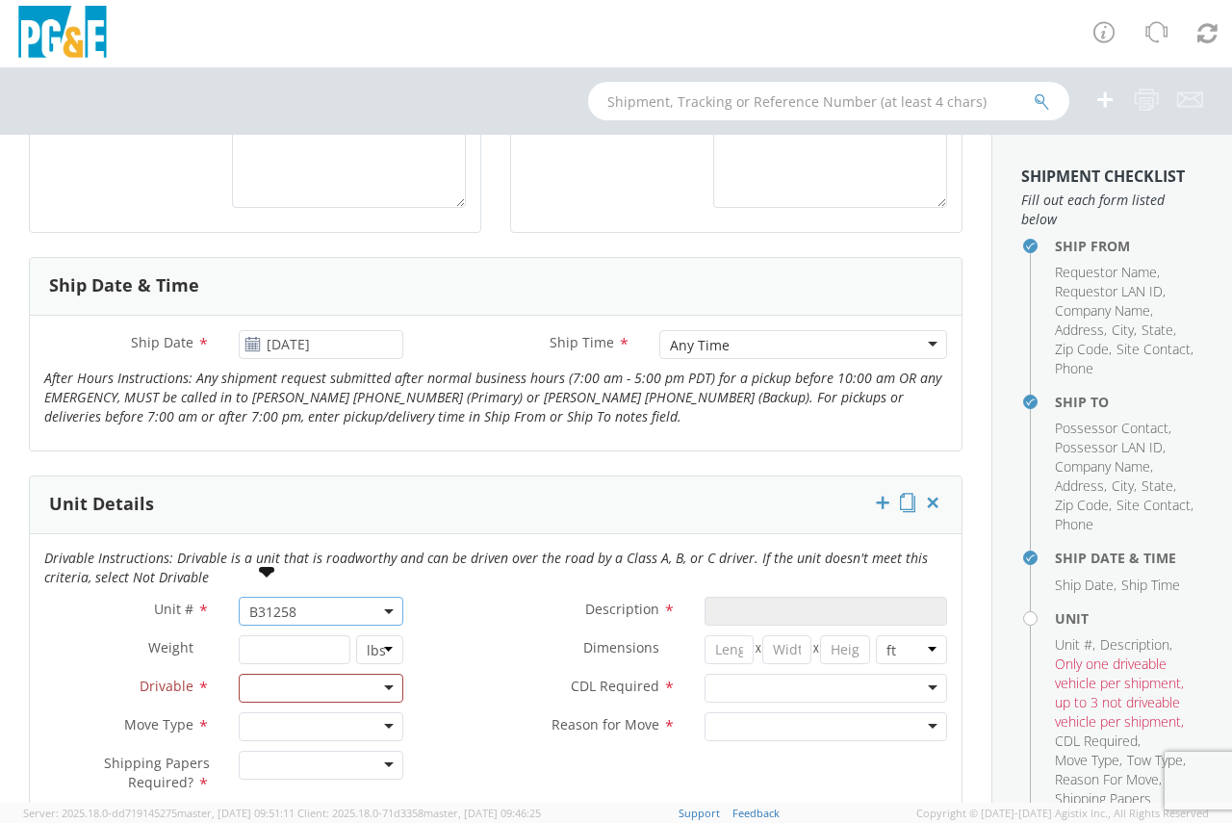
type input "TRUCK; TROUBLE W/AERIAL 4X4"
type input "19500"
click at [457, 620] on label "Description *" at bounding box center [553, 609] width 271 height 25
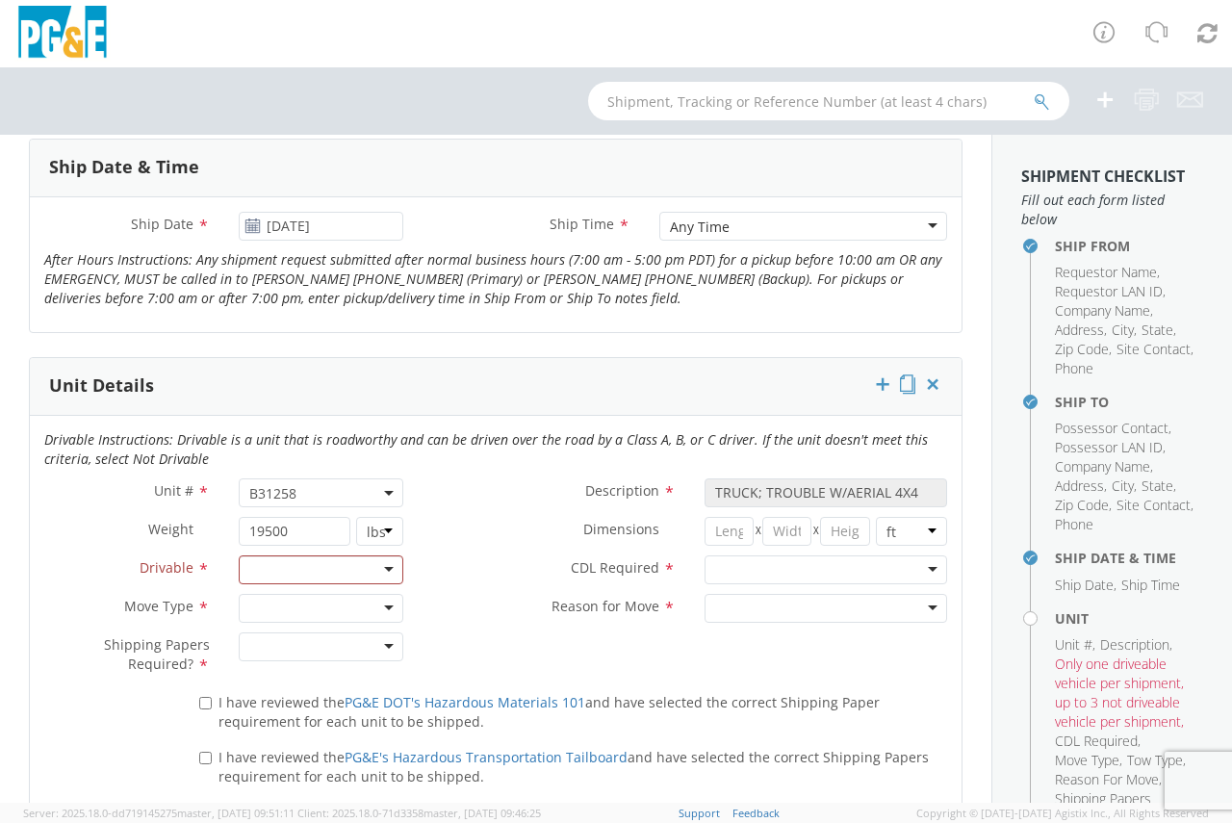
scroll to position [746, 0]
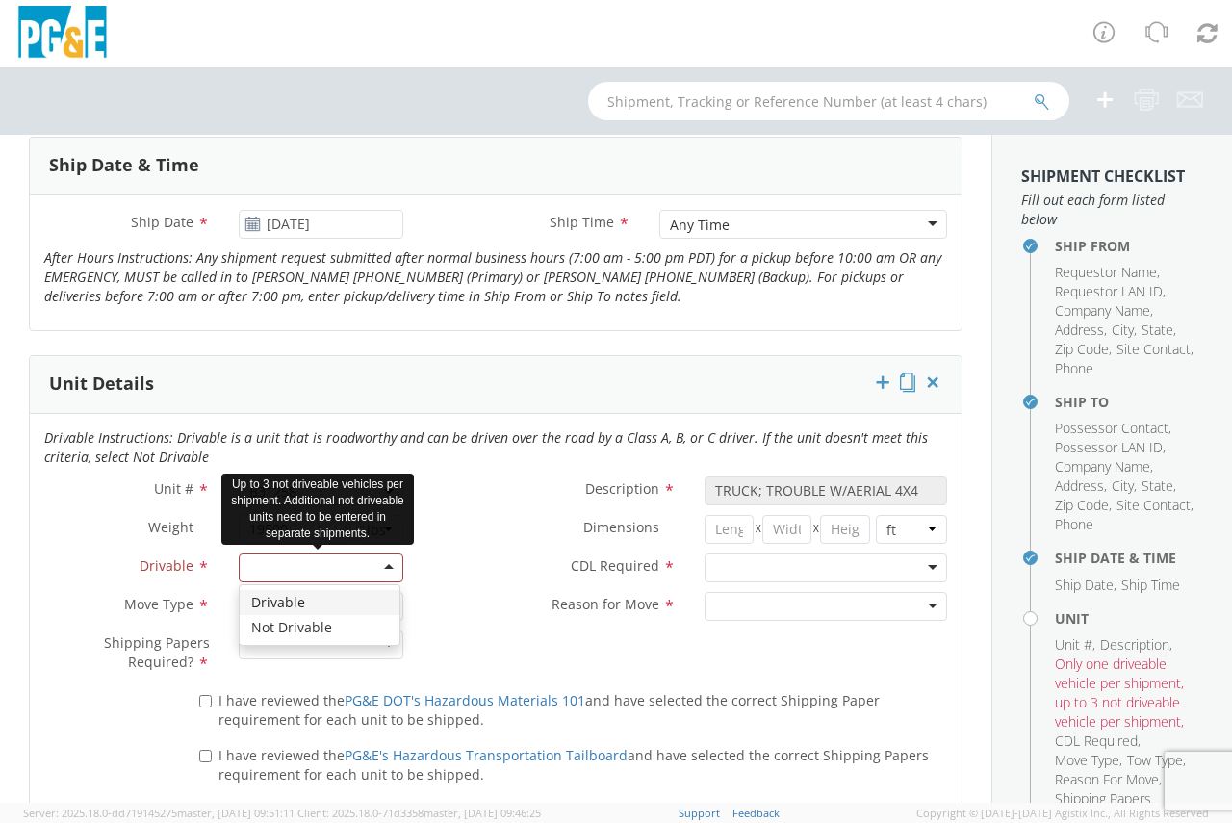
click at [367, 571] on div at bounding box center [322, 567] width 166 height 29
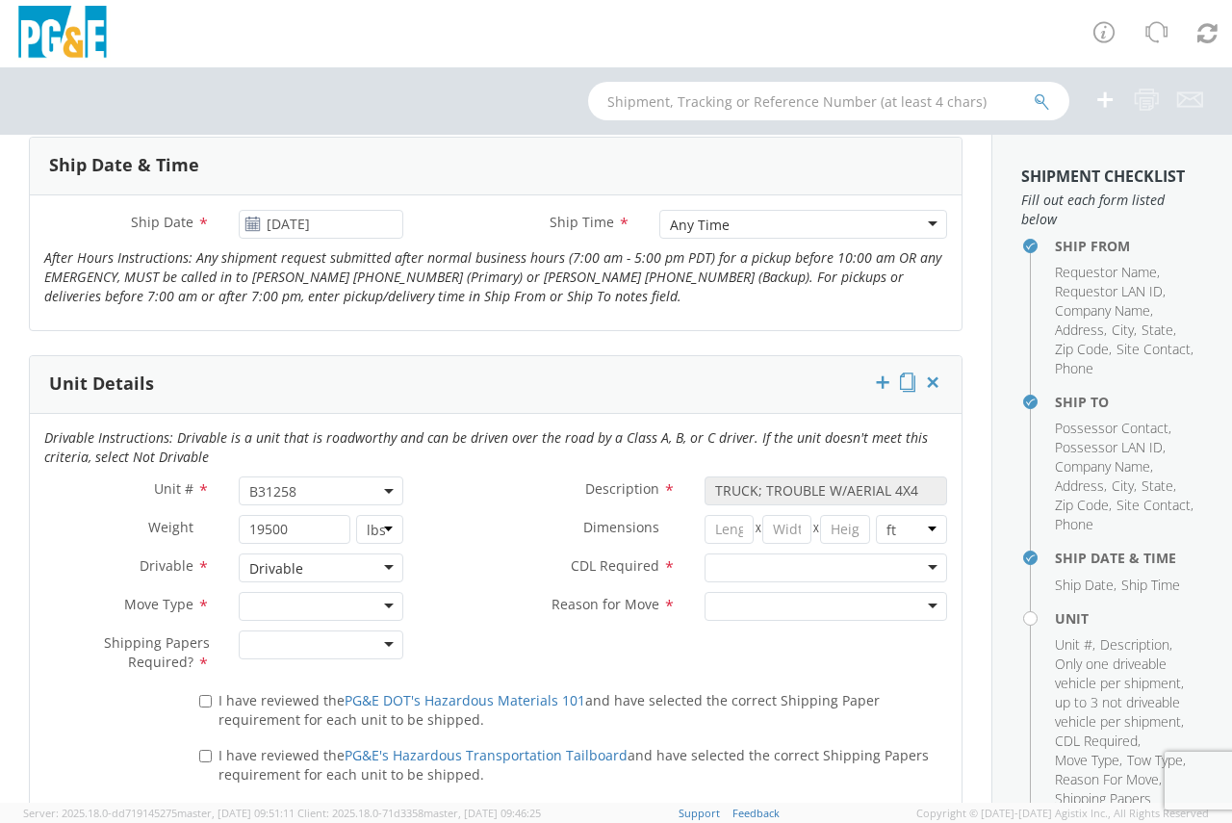
click at [293, 603] on div at bounding box center [322, 606] width 166 height 29
click at [297, 639] on div at bounding box center [322, 644] width 166 height 29
click at [758, 567] on div at bounding box center [825, 567] width 243 height 29
click at [731, 602] on div at bounding box center [825, 606] width 243 height 29
click at [486, 592] on label "Reason for Move *" at bounding box center [553, 604] width 271 height 25
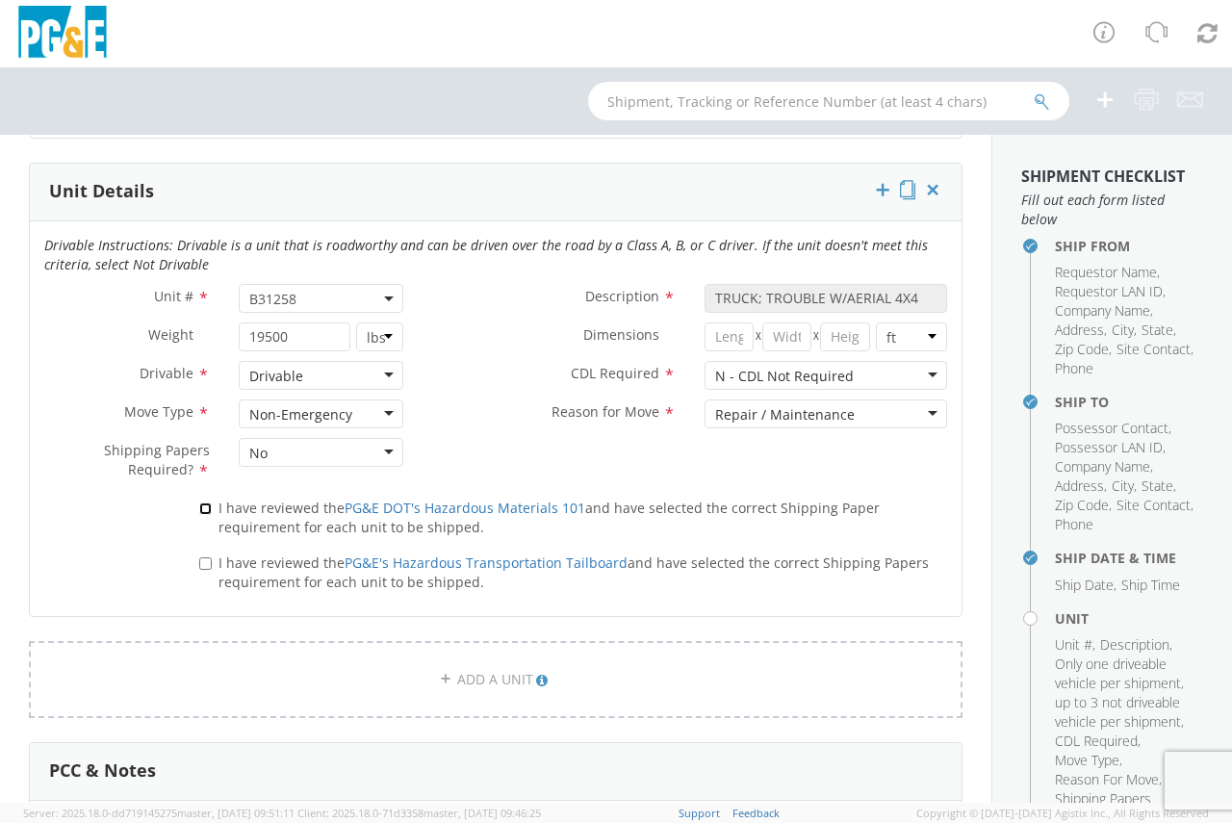
drag, startPoint x: 203, startPoint y: 504, endPoint x: 201, endPoint y: 517, distance: 12.7
click at [203, 504] on input "I have reviewed the PG&E DOT's Hazardous Materials 101 and have selected the co…" at bounding box center [205, 508] width 13 height 13
checkbox input "true"
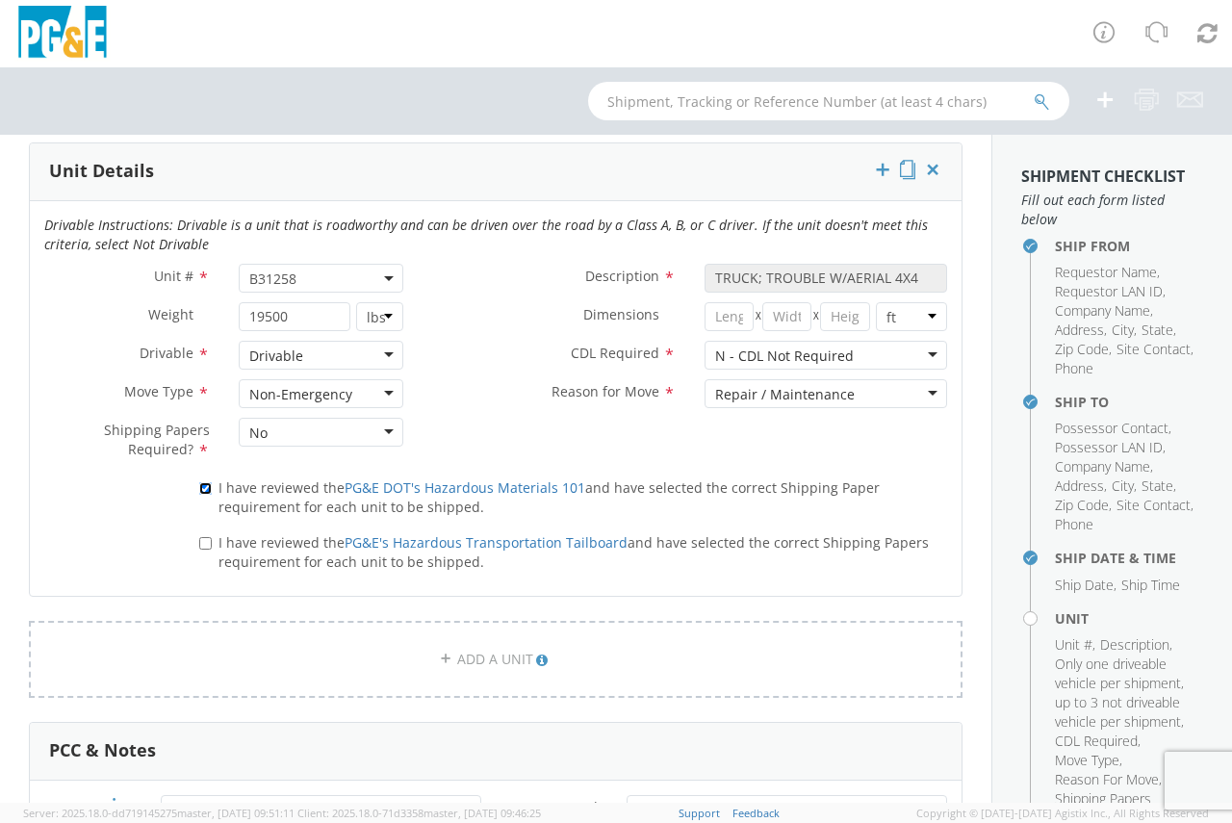
scroll to position [962, 0]
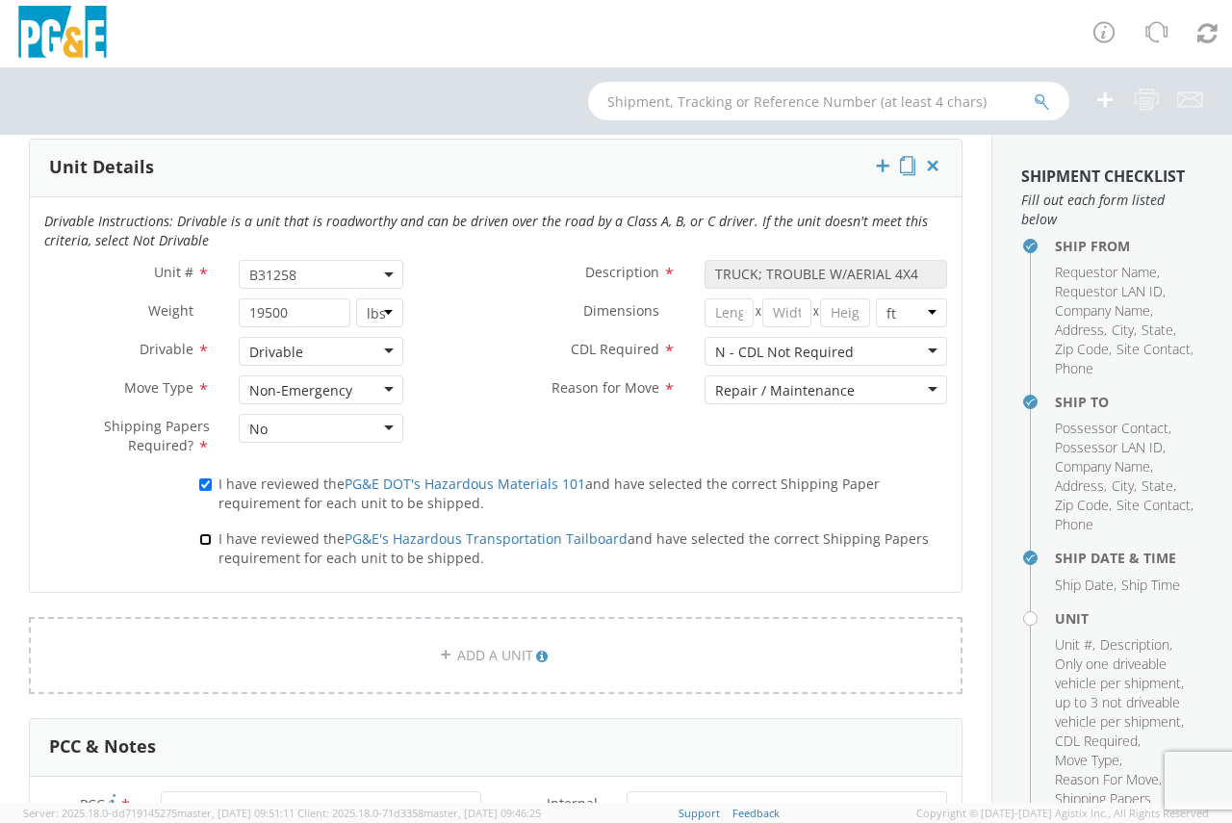
click at [201, 536] on input "I have reviewed the PG&E's Hazardous Transportation Tailboard and have selected…" at bounding box center [205, 539] width 13 height 13
checkbox input "true"
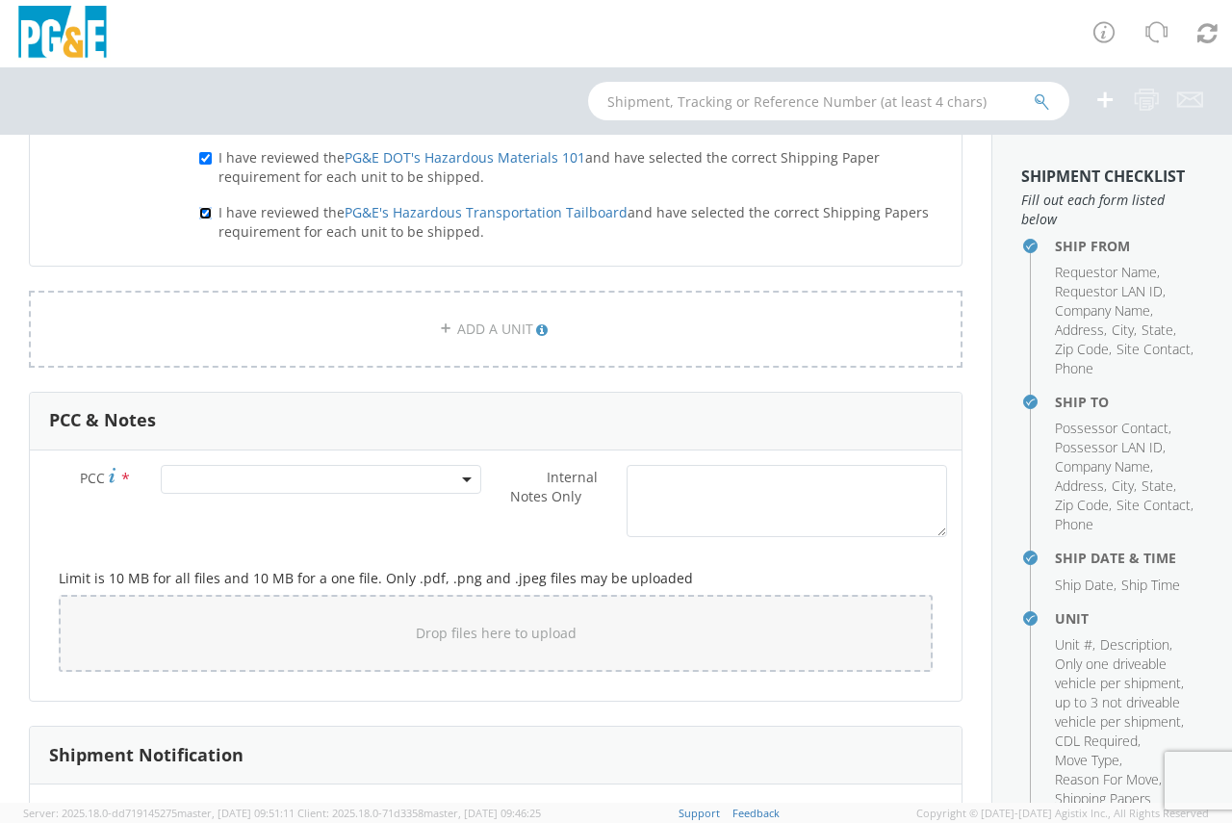
scroll to position [1323, 0]
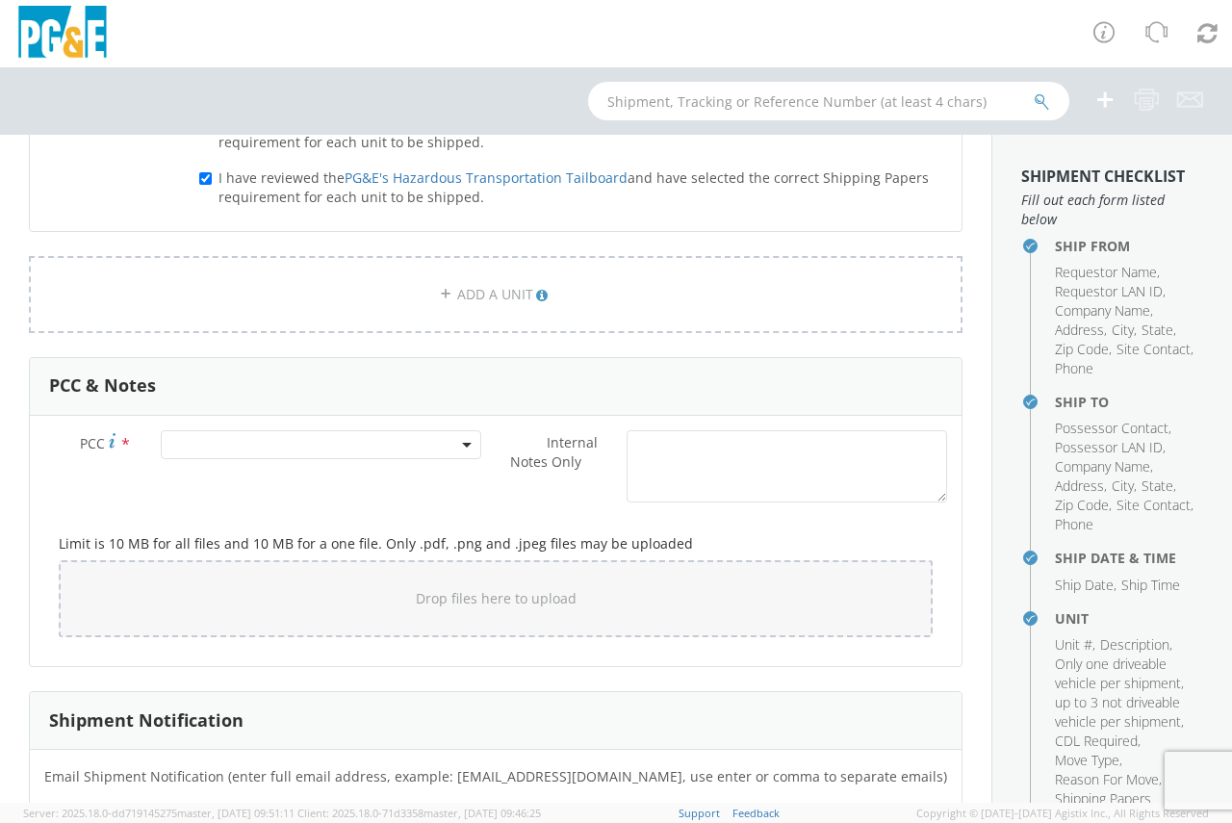
click at [300, 433] on span at bounding box center [321, 444] width 320 height 29
click at [298, 471] on input "number" at bounding box center [318, 476] width 305 height 29
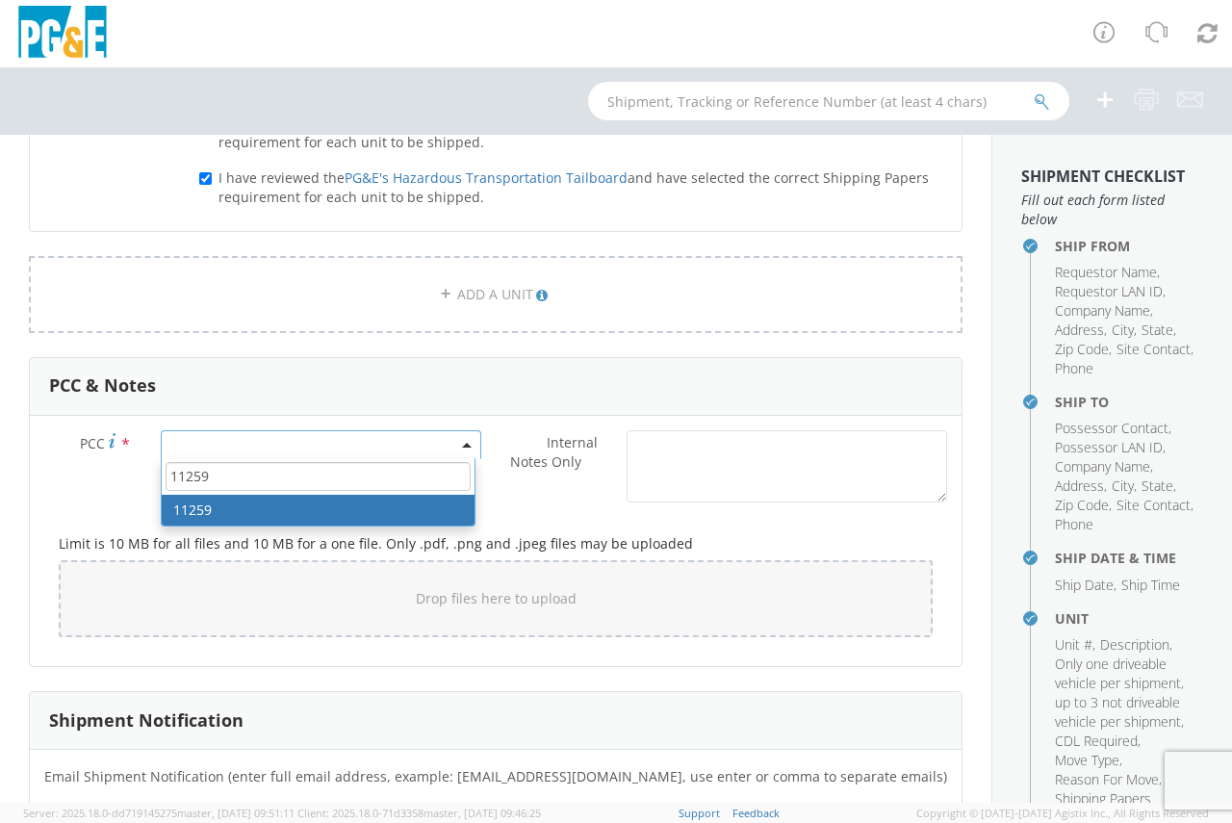
type input "11259"
select select "11259"
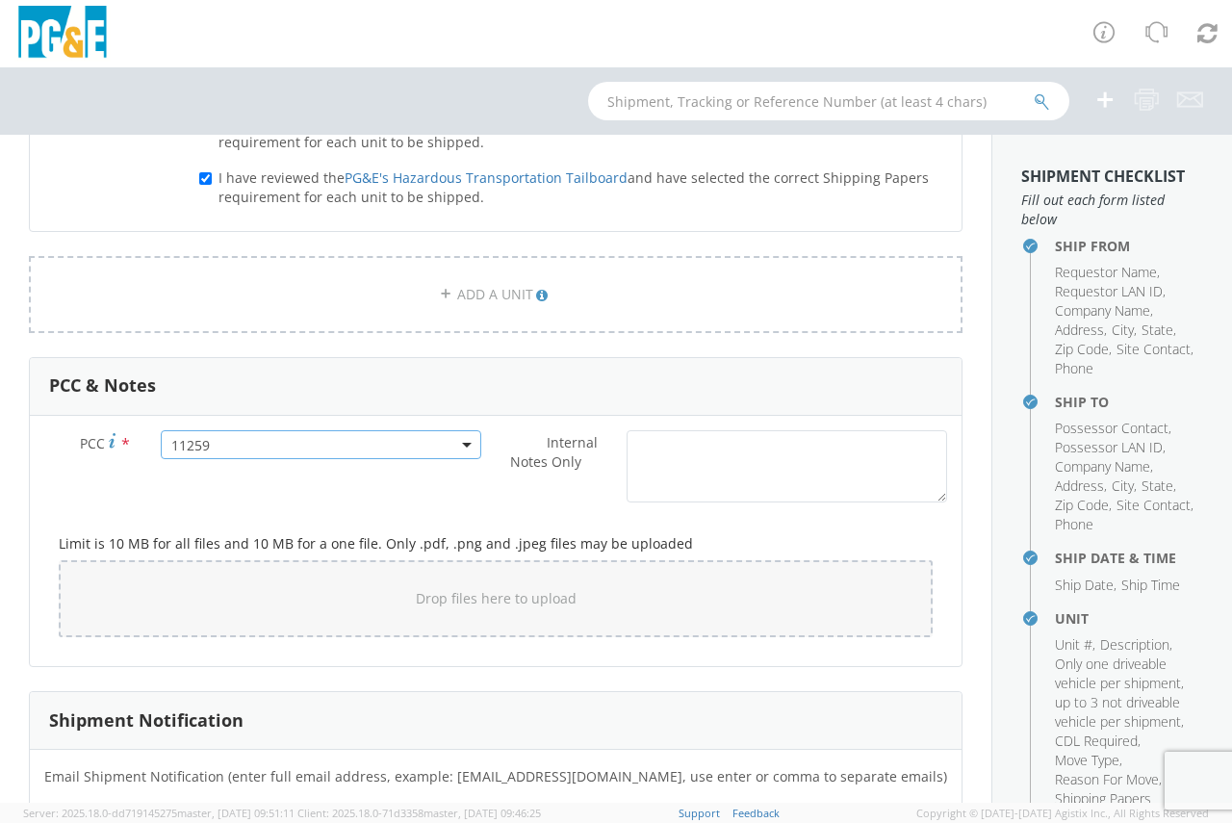
click at [496, 474] on label "Internal Notes Only *" at bounding box center [554, 452] width 116 height 44
click at [627, 487] on textarea "Internal Notes Only *" at bounding box center [787, 466] width 320 height 72
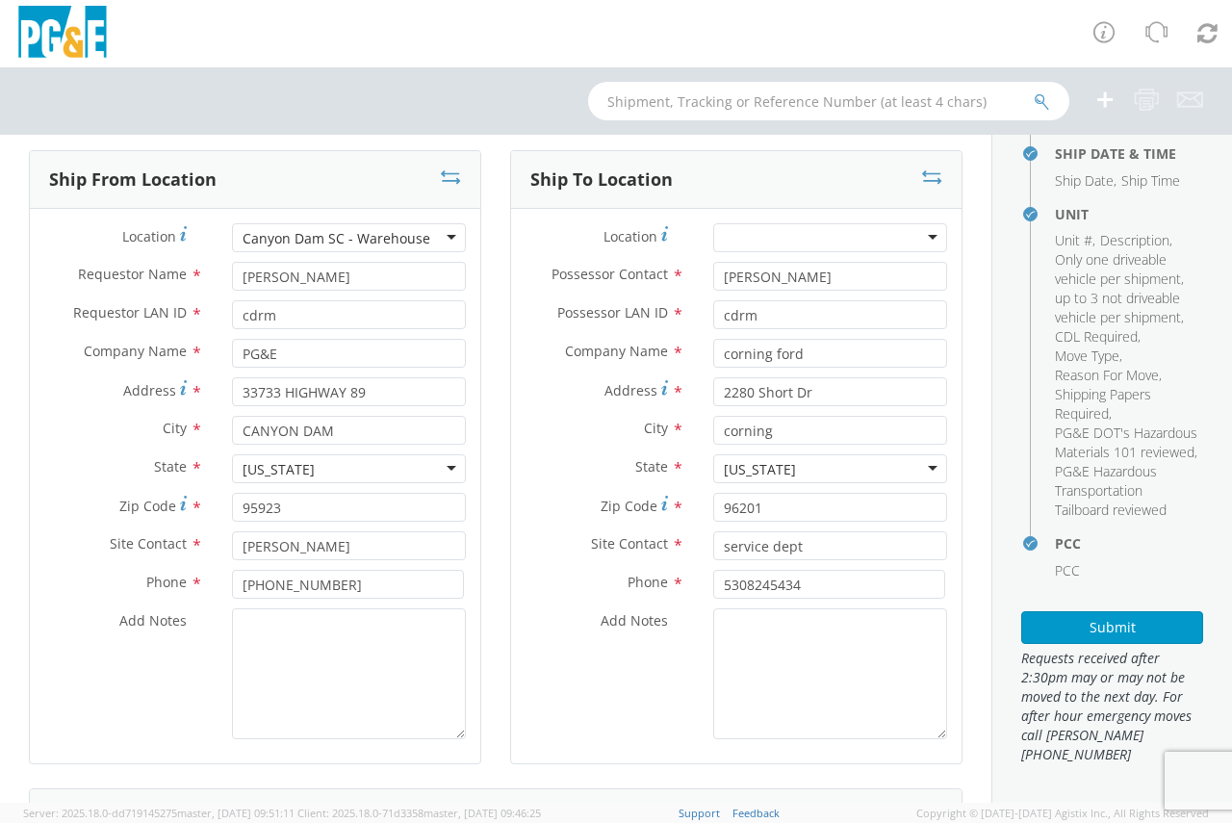
scroll to position [0, 0]
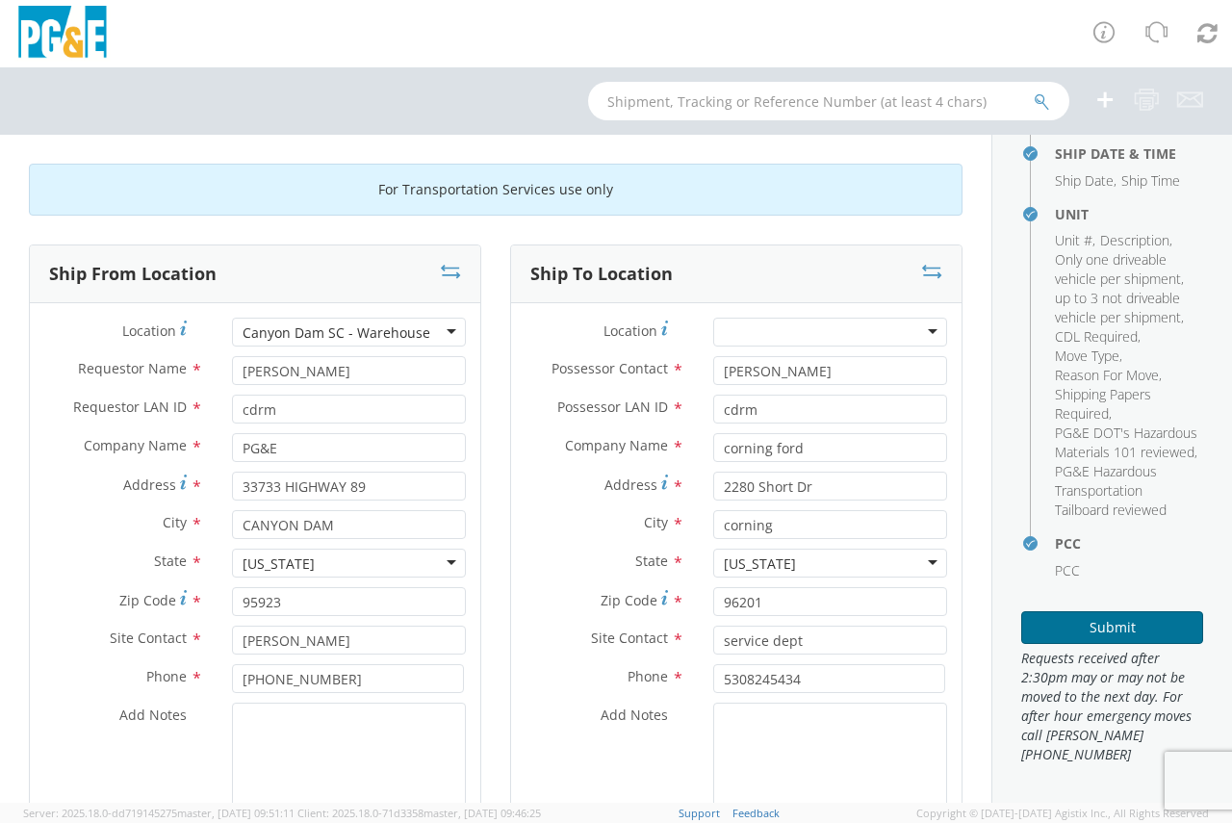
click at [1130, 631] on button "Submit" at bounding box center [1112, 627] width 182 height 33
